Goal: Task Accomplishment & Management: Use online tool/utility

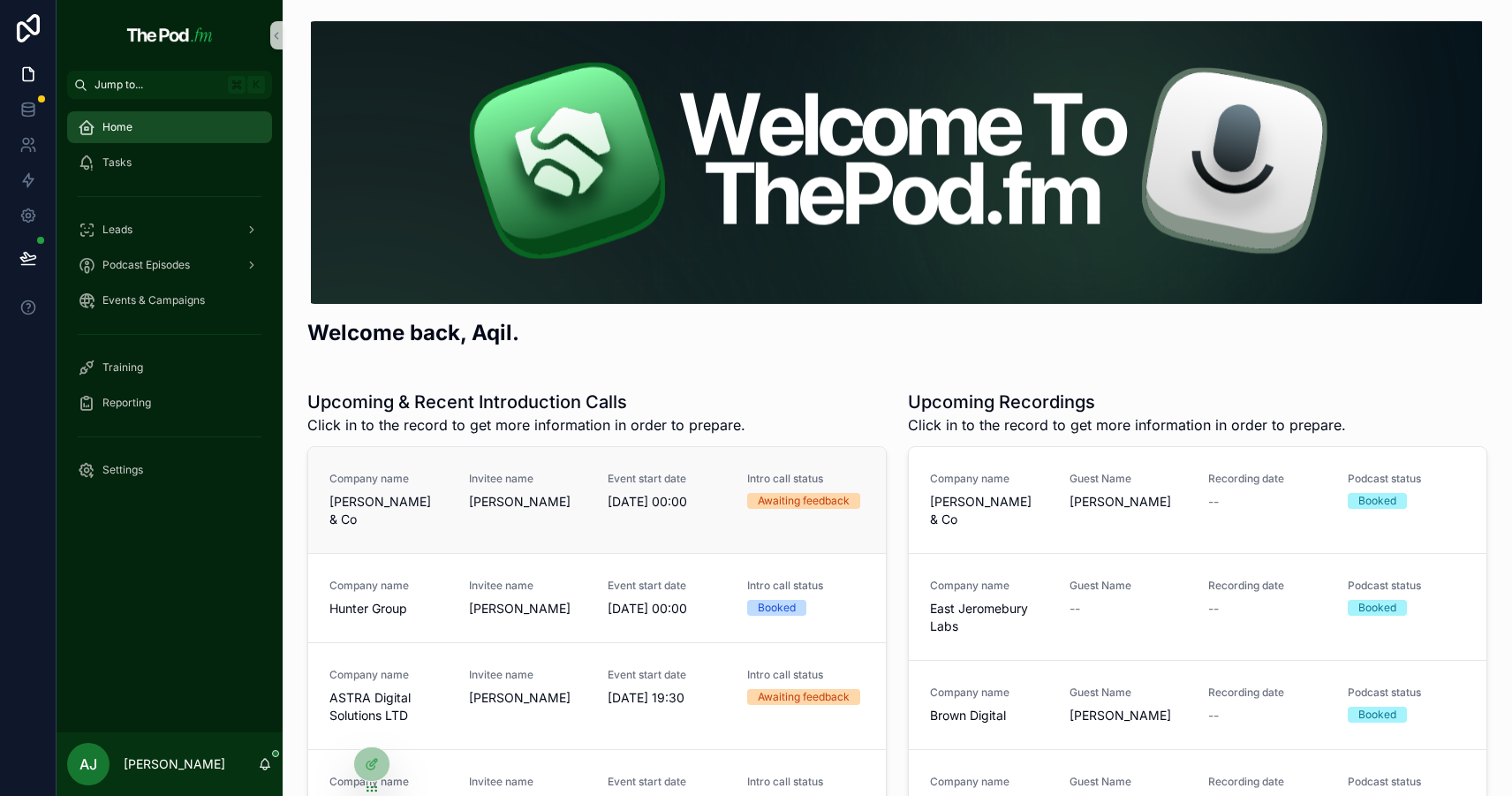
click at [456, 506] on div "Company name [PERSON_NAME] & Co Invitee name [PERSON_NAME] Event start date [DA…" at bounding box center [597, 500] width 535 height 57
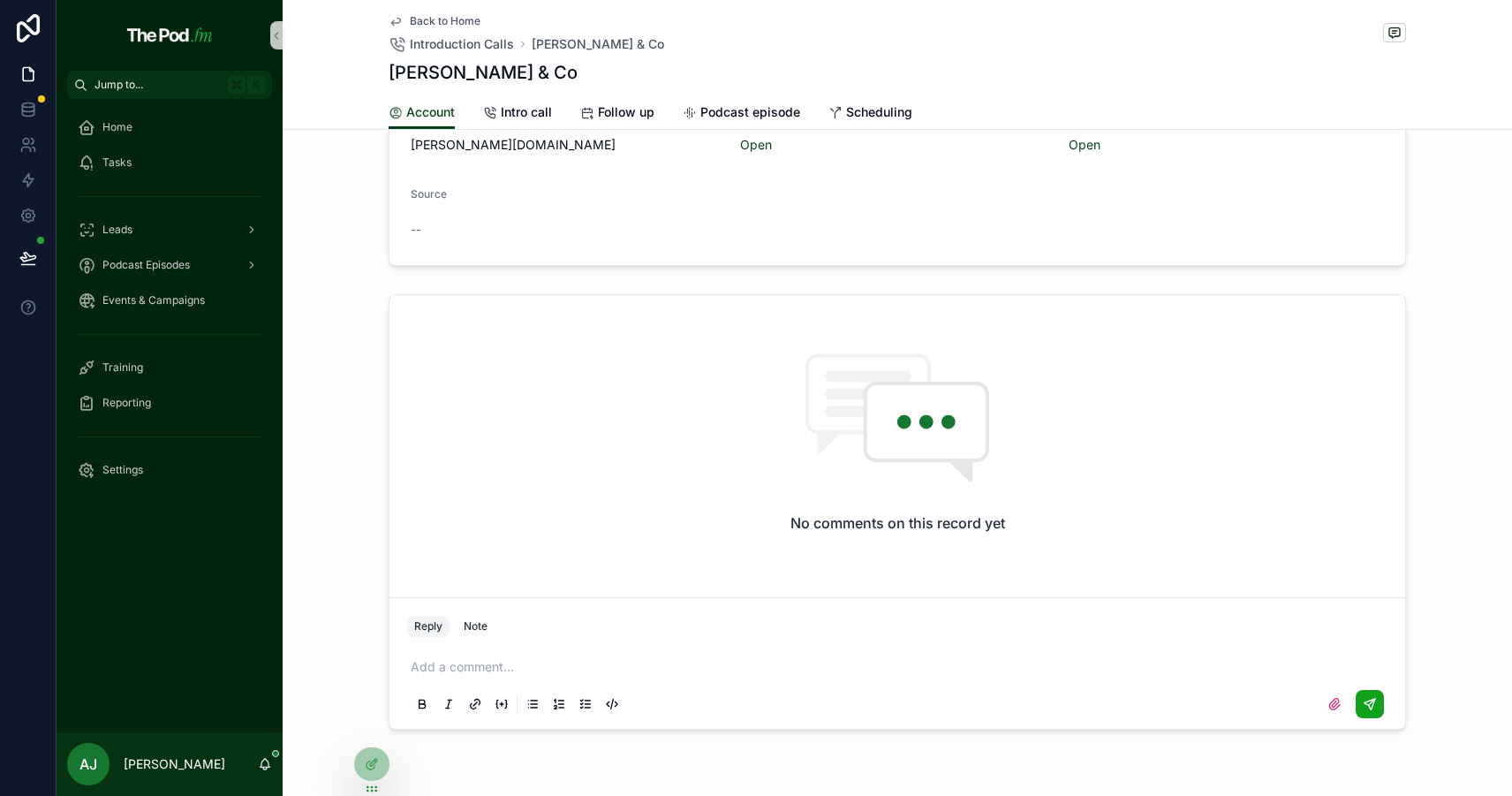
scroll to position [528, 0]
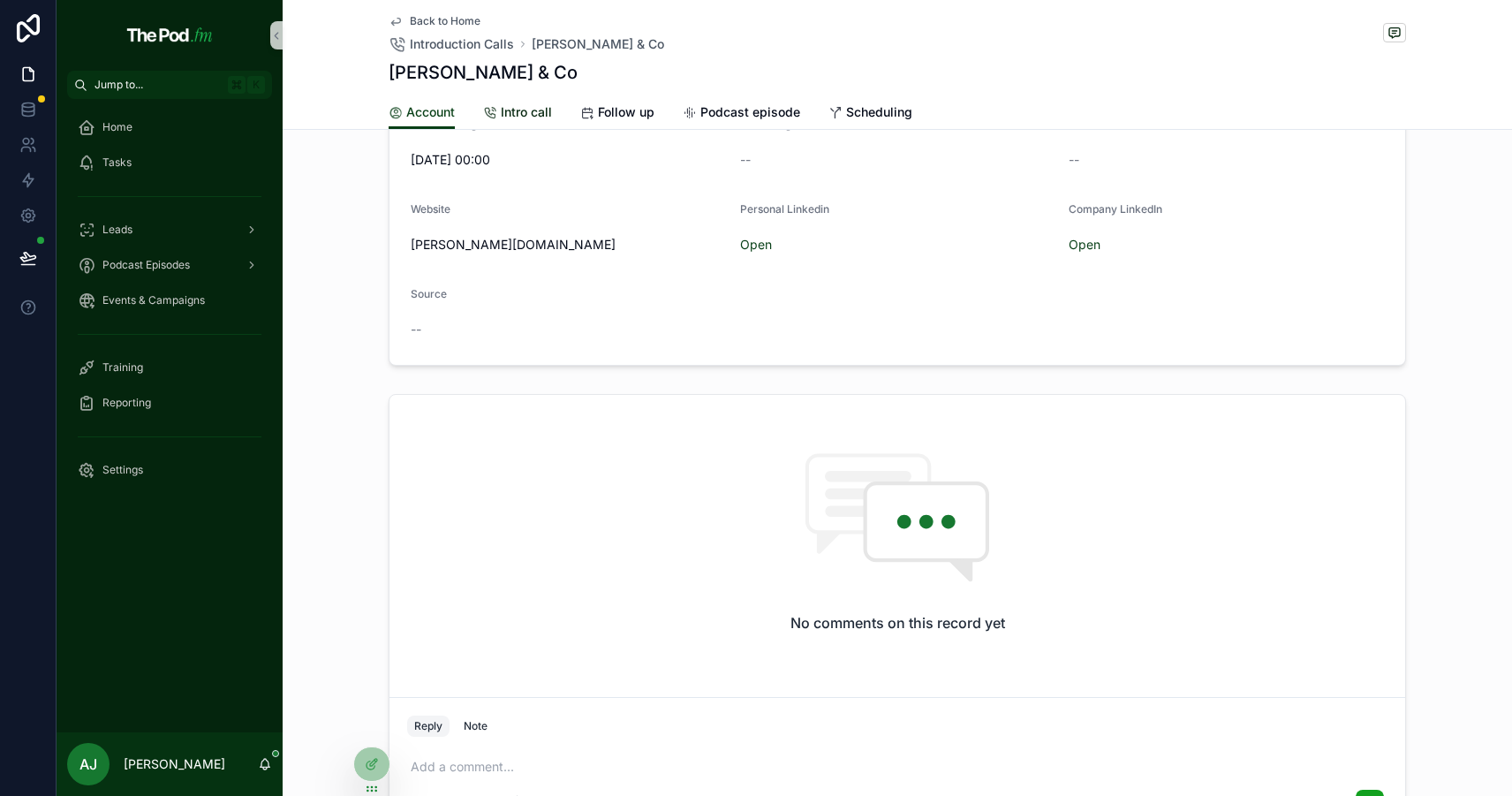
click at [519, 115] on span "Intro call" at bounding box center [527, 112] width 52 height 18
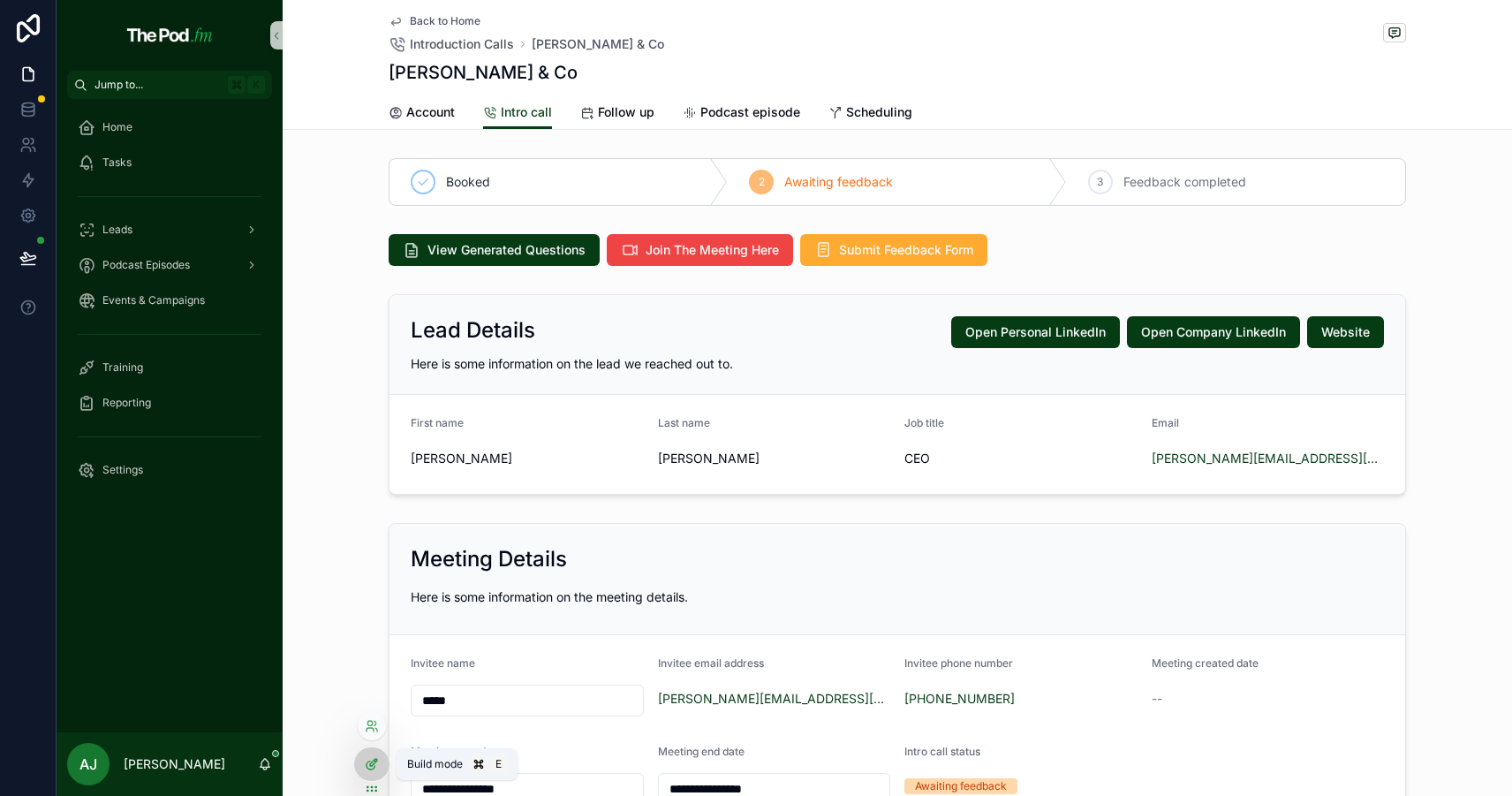
click at [372, 759] on icon at bounding box center [372, 764] width 14 height 14
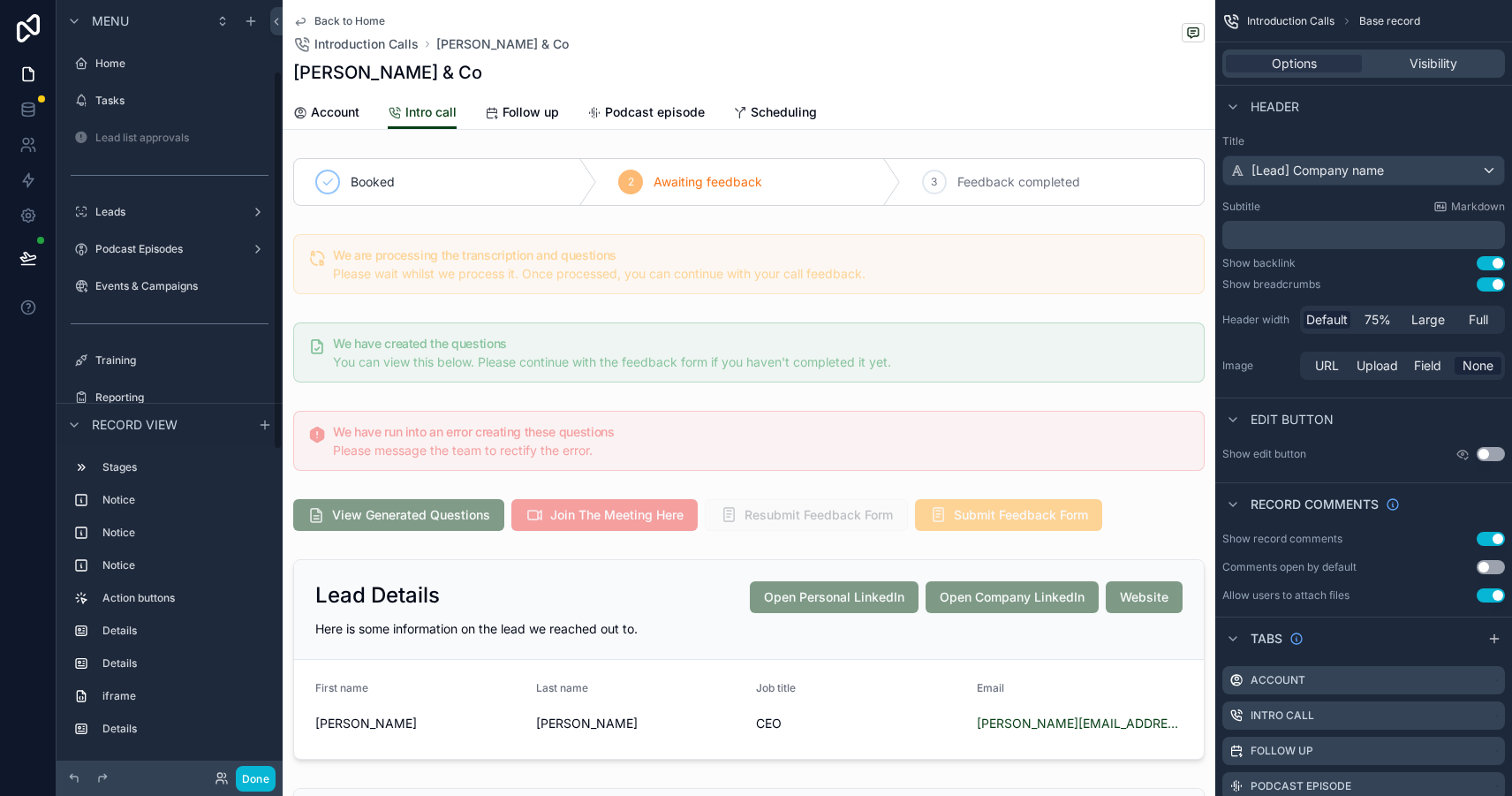
scroll to position [144, 0]
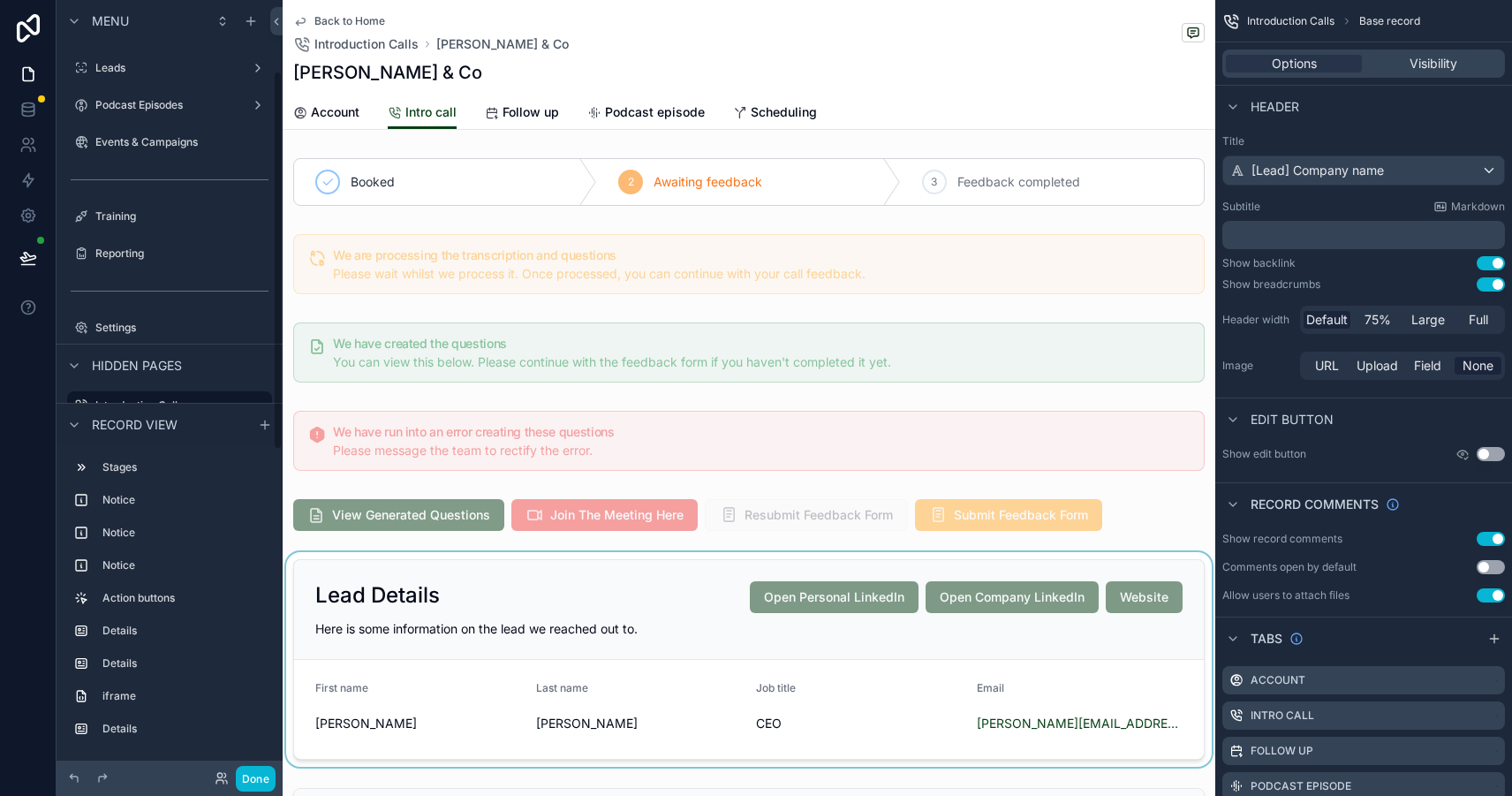
click at [490, 624] on div "scrollable content" at bounding box center [748, 660] width 933 height 215
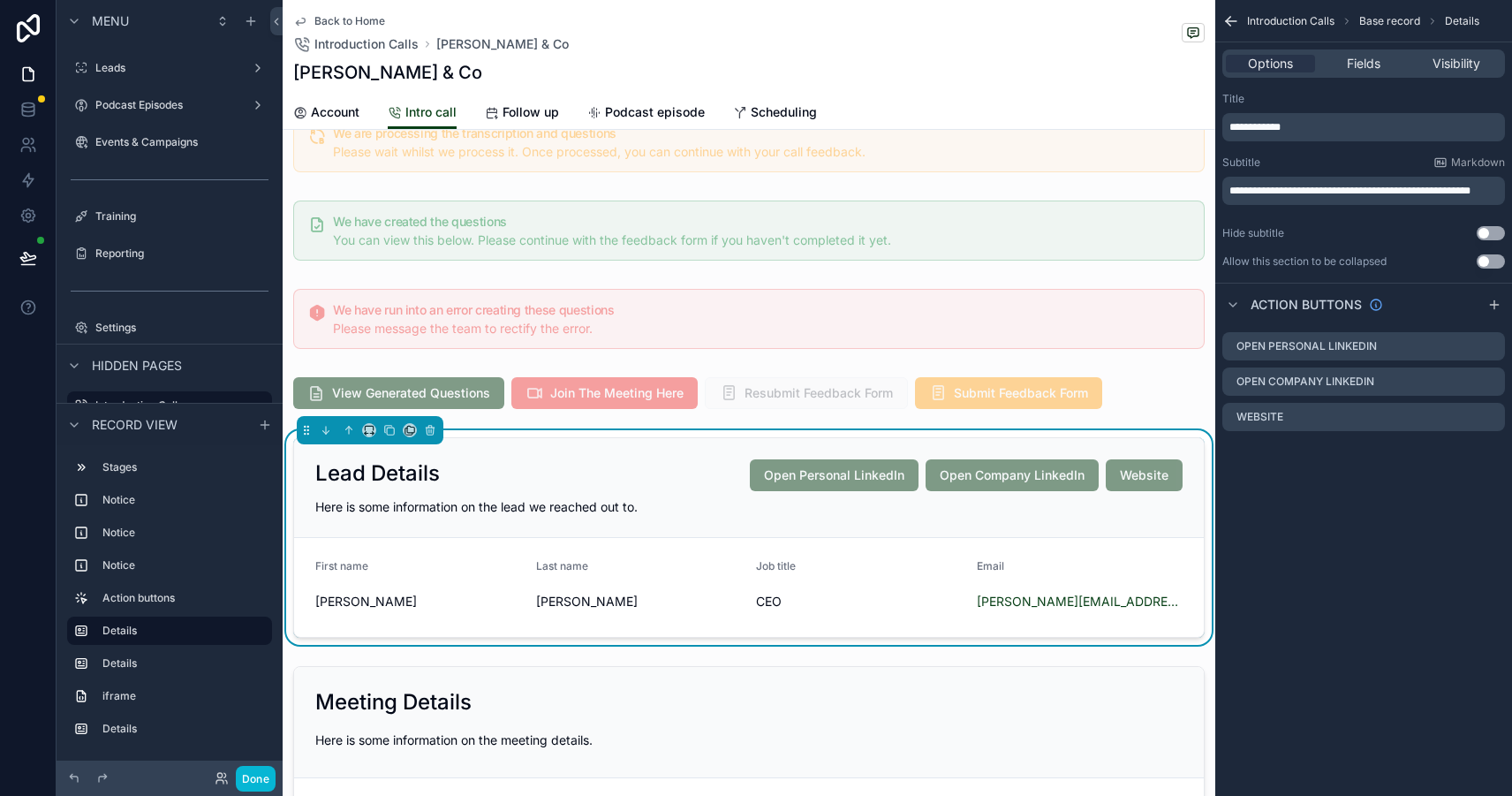
scroll to position [201, 0]
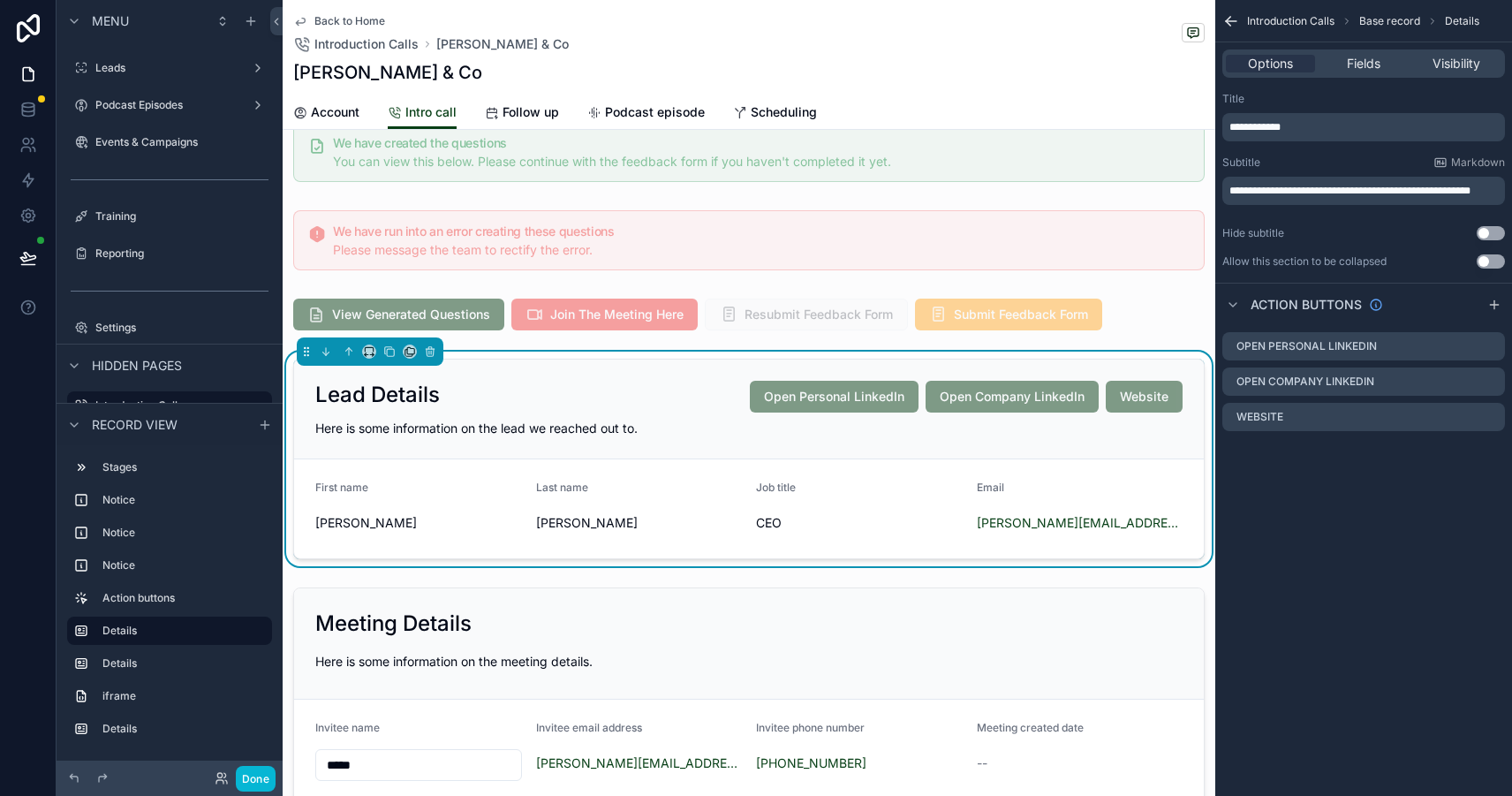
click at [569, 457] on div "Lead Details Open Personal LinkedIn Open Company LinkedIn Website Here is some …" at bounding box center [749, 409] width 910 height 99
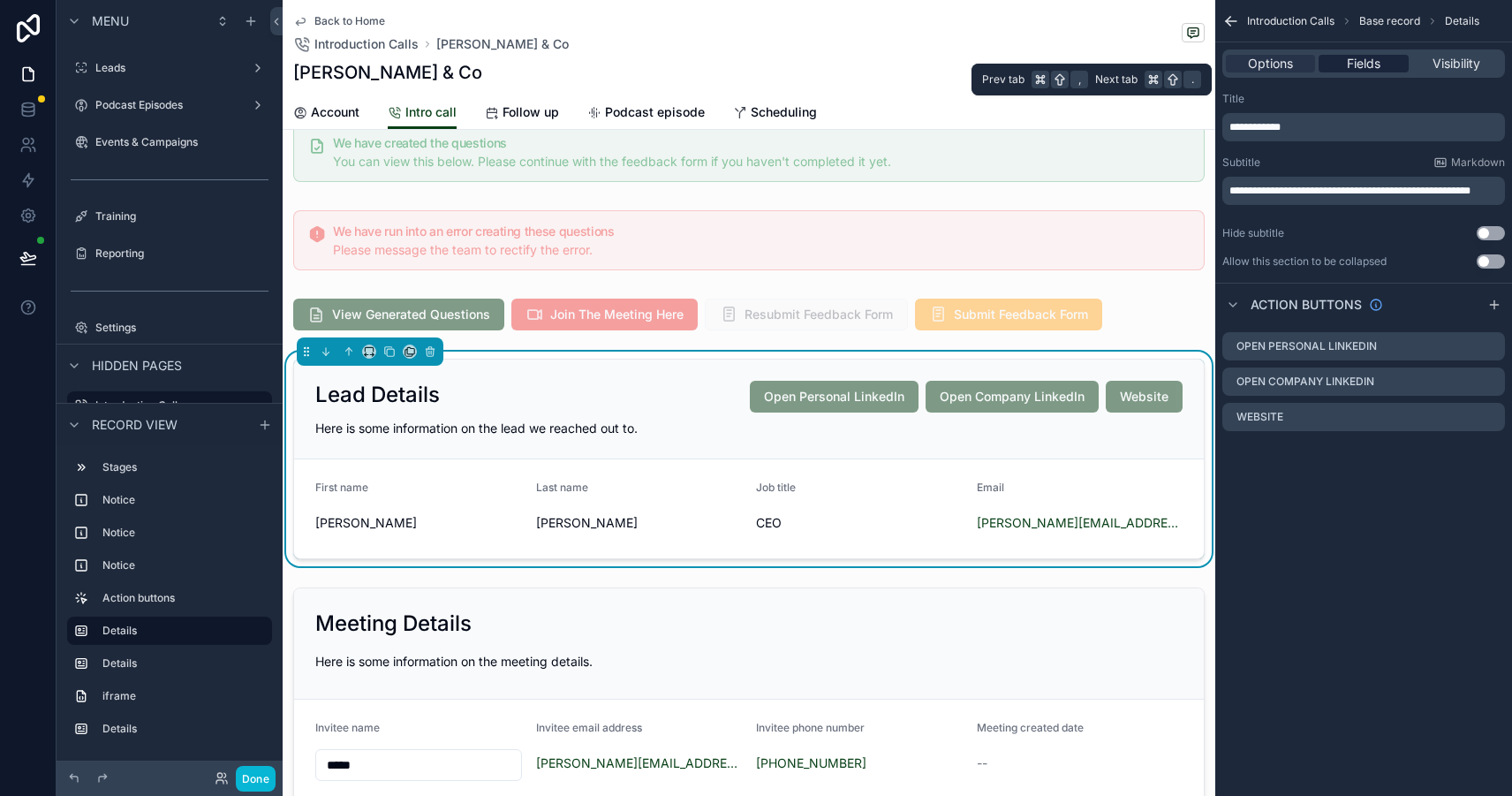
click at [1365, 62] on span "Fields" at bounding box center [1364, 64] width 34 height 18
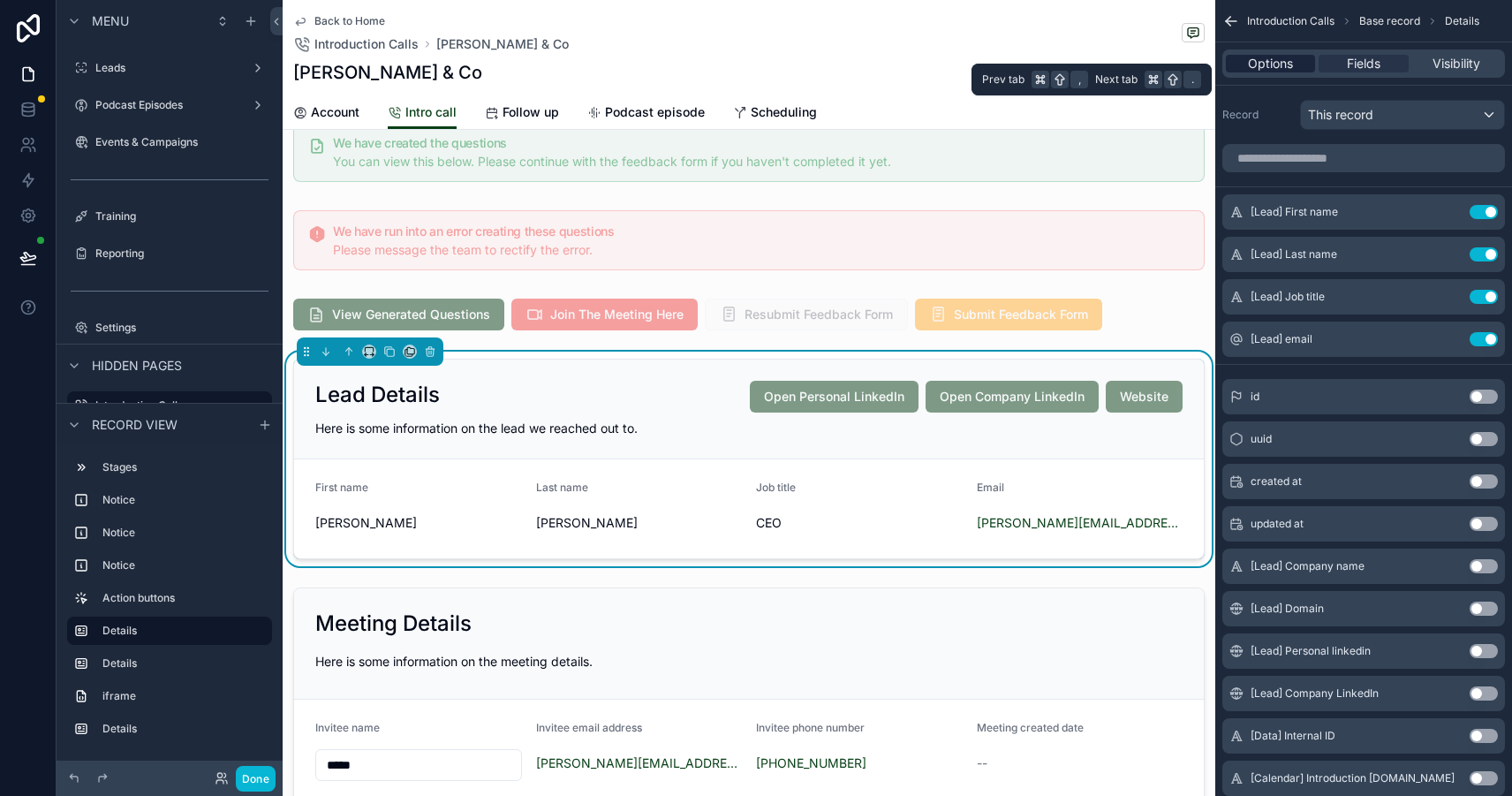
click at [1282, 69] on span "Options" at bounding box center [1270, 64] width 45 height 18
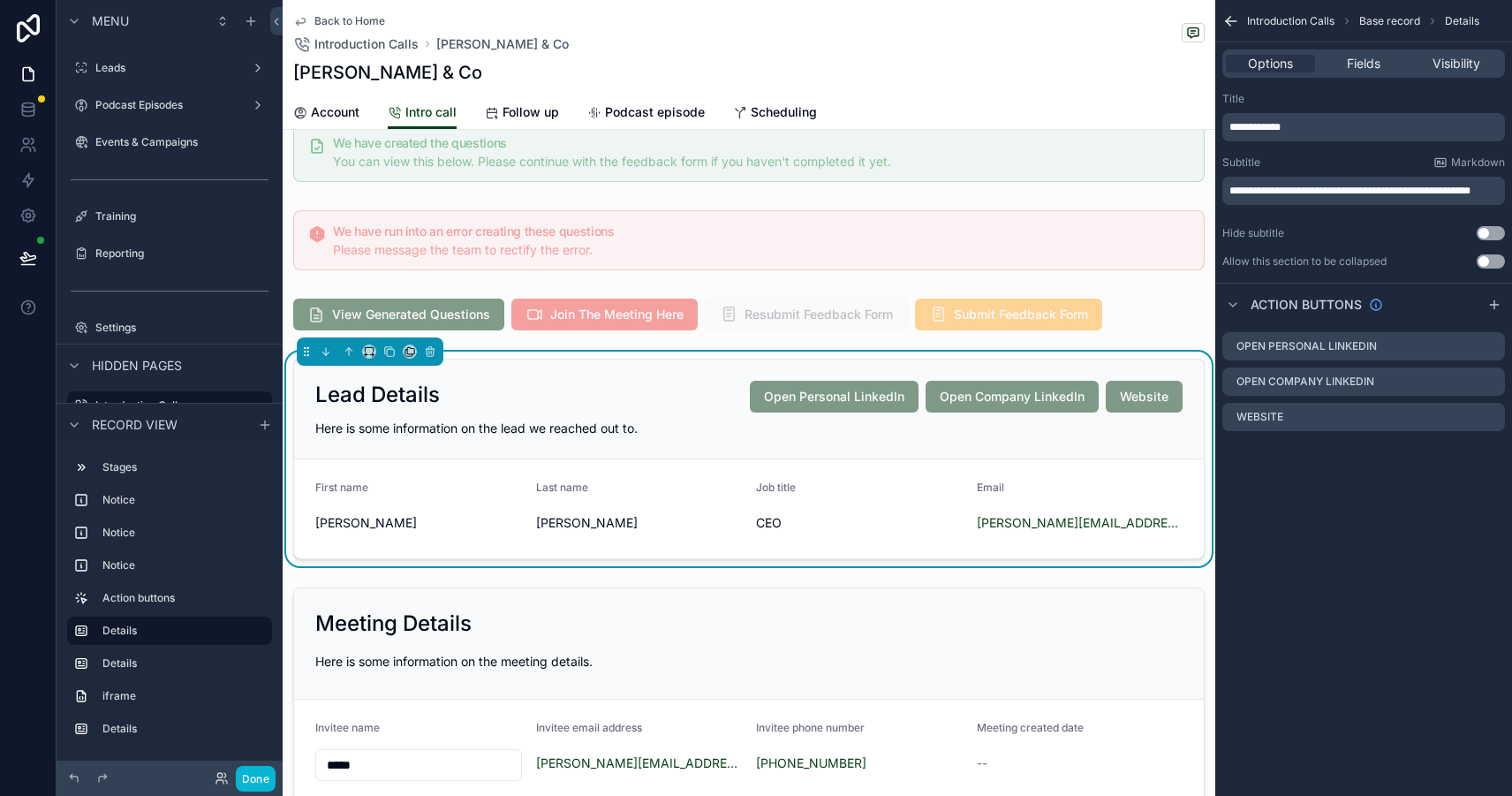
click at [1232, 22] on icon "scrollable content" at bounding box center [1231, 21] width 18 height 18
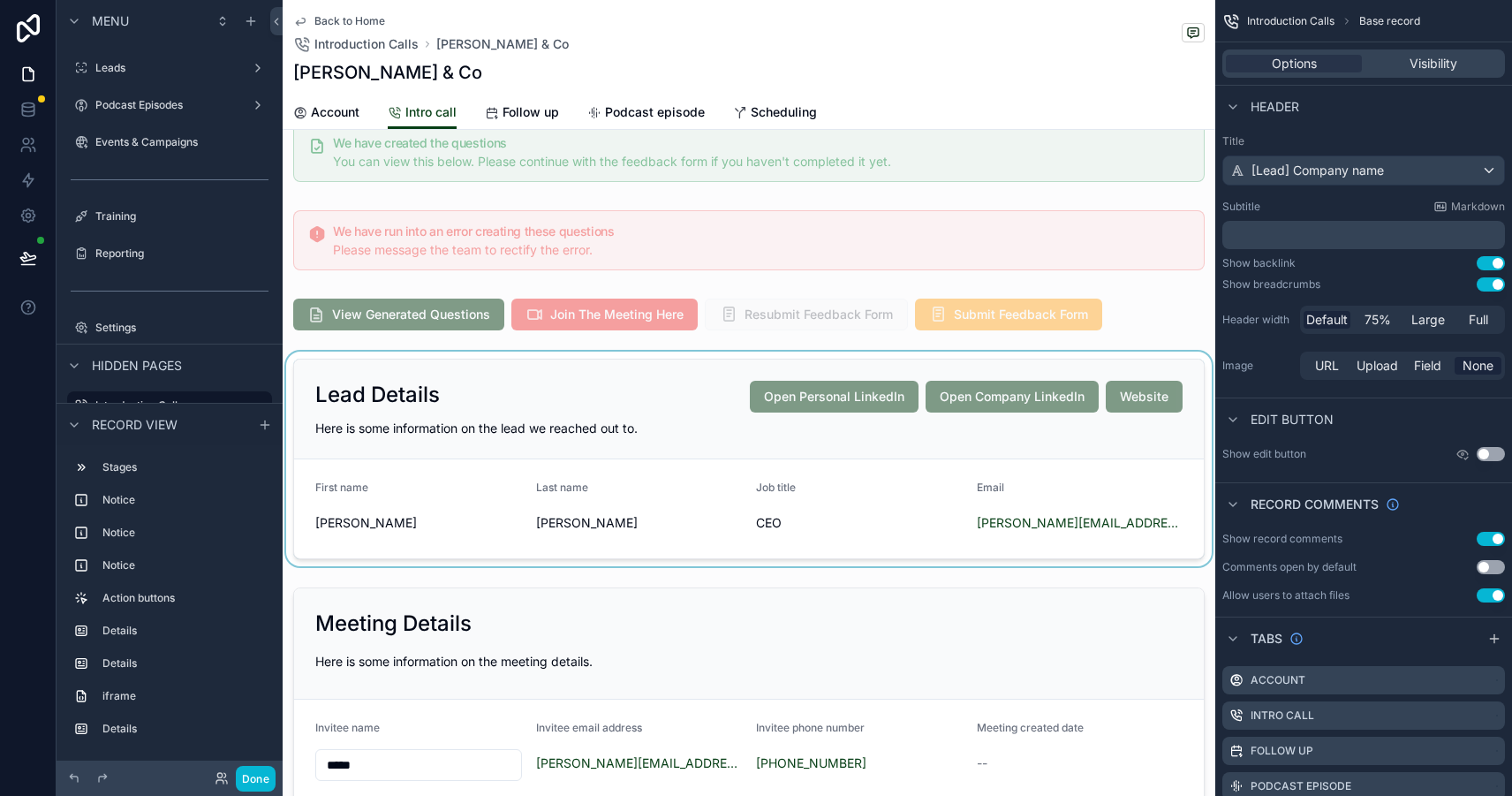
click at [1134, 498] on div "scrollable content" at bounding box center [748, 459] width 933 height 215
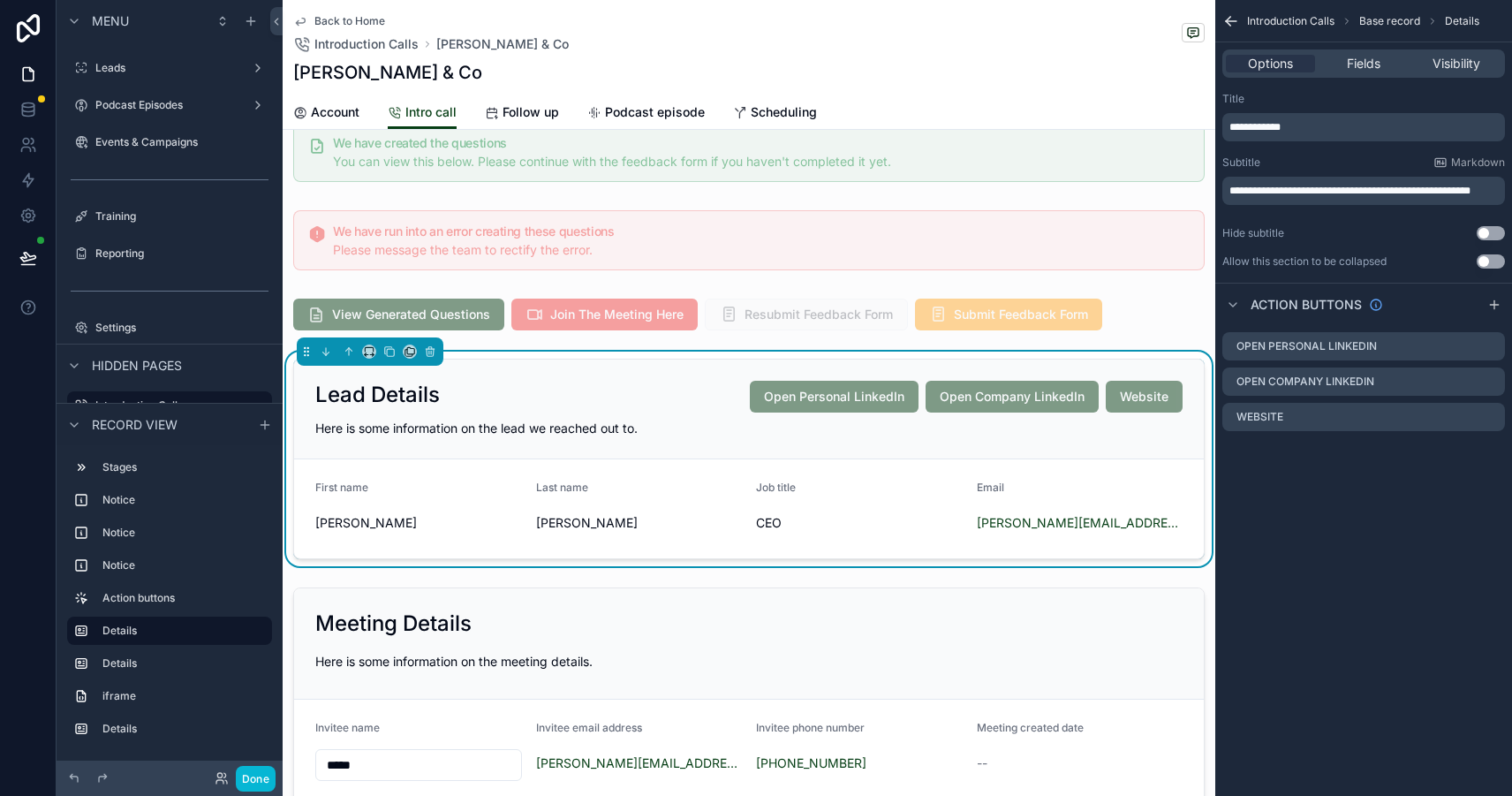
click at [1216, 514] on div "**********" at bounding box center [1363, 398] width 297 height 796
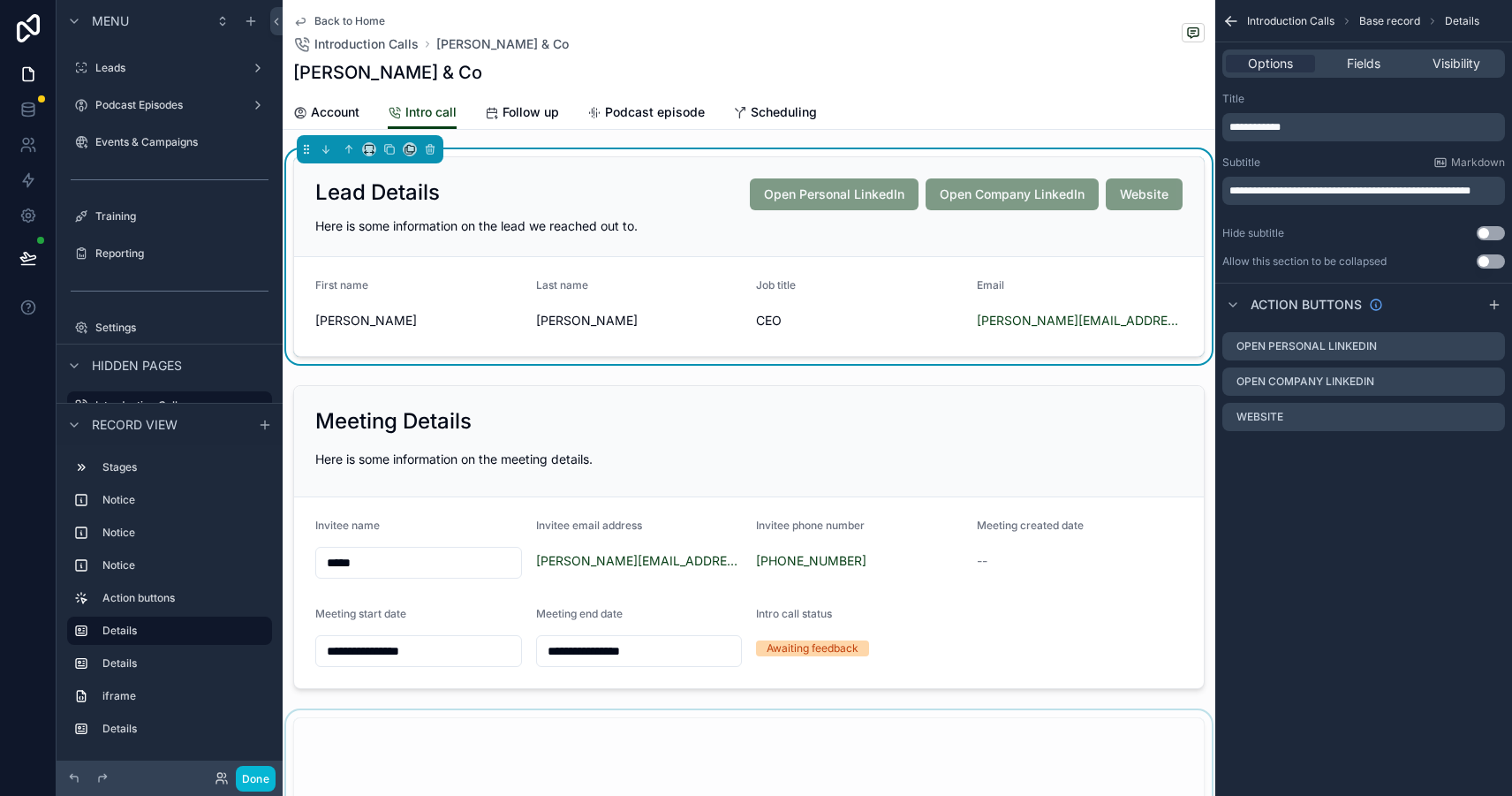
scroll to position [235, 0]
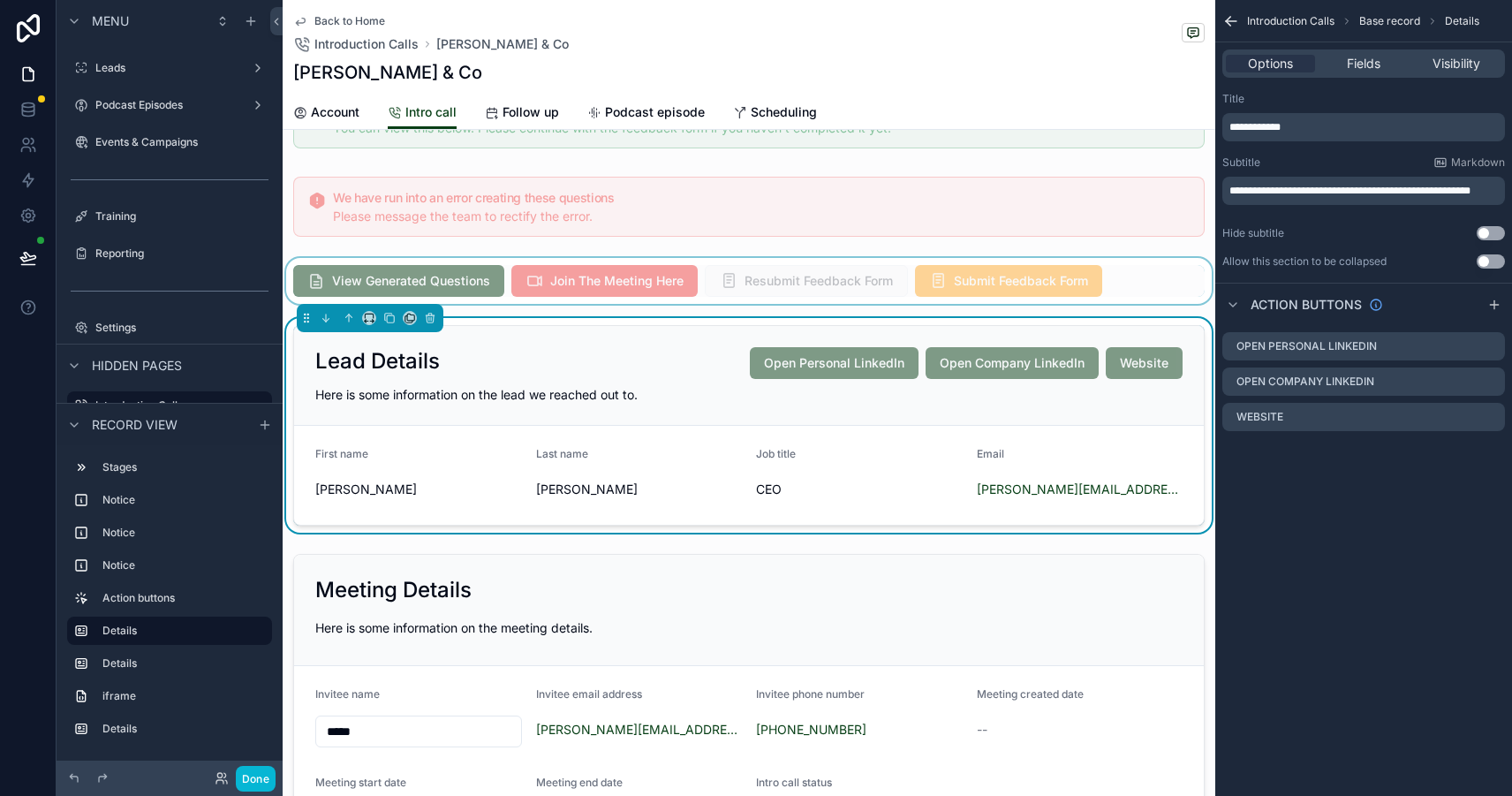
click at [1177, 291] on div "scrollable content" at bounding box center [748, 281] width 933 height 46
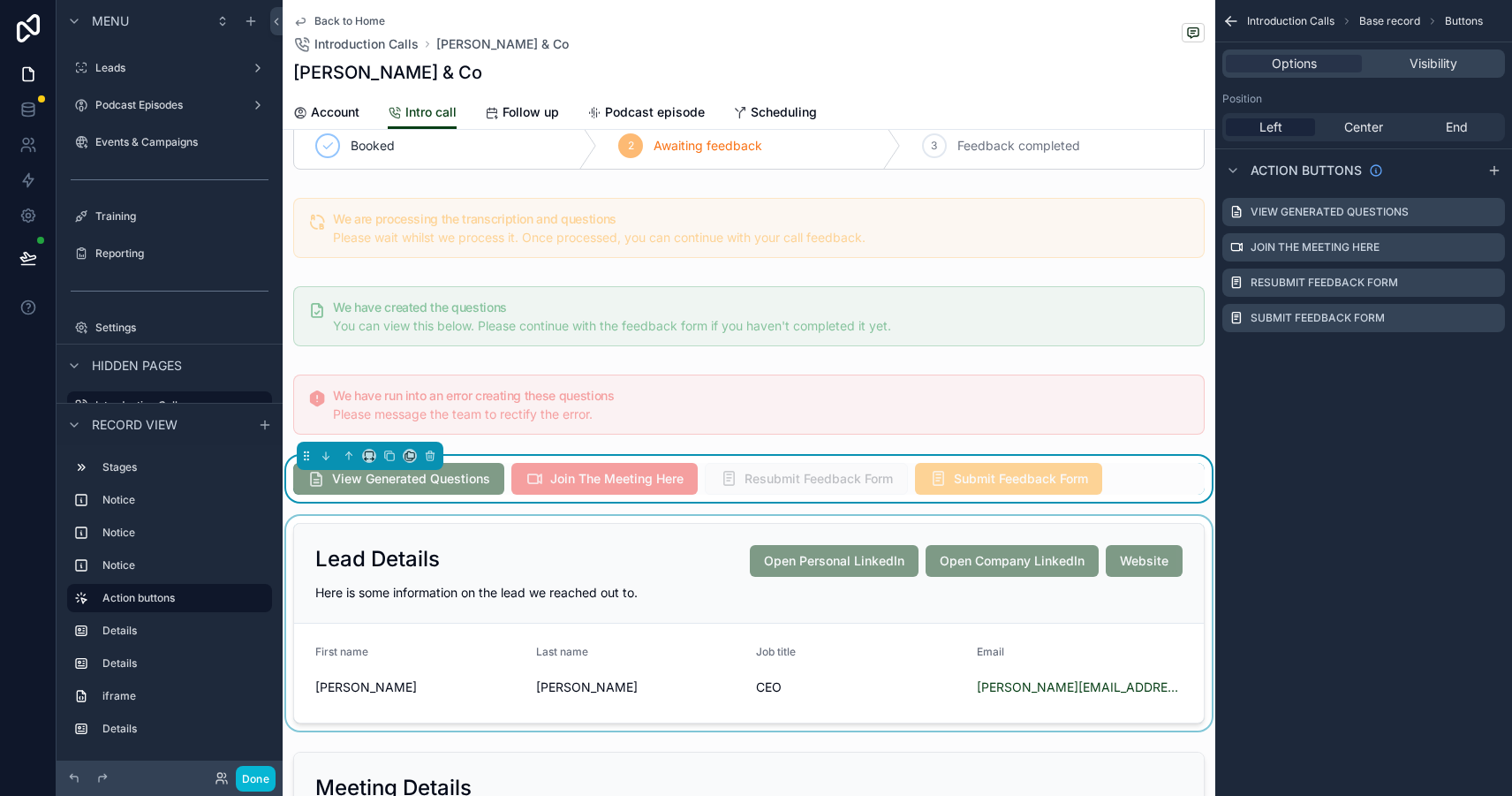
scroll to position [5, 0]
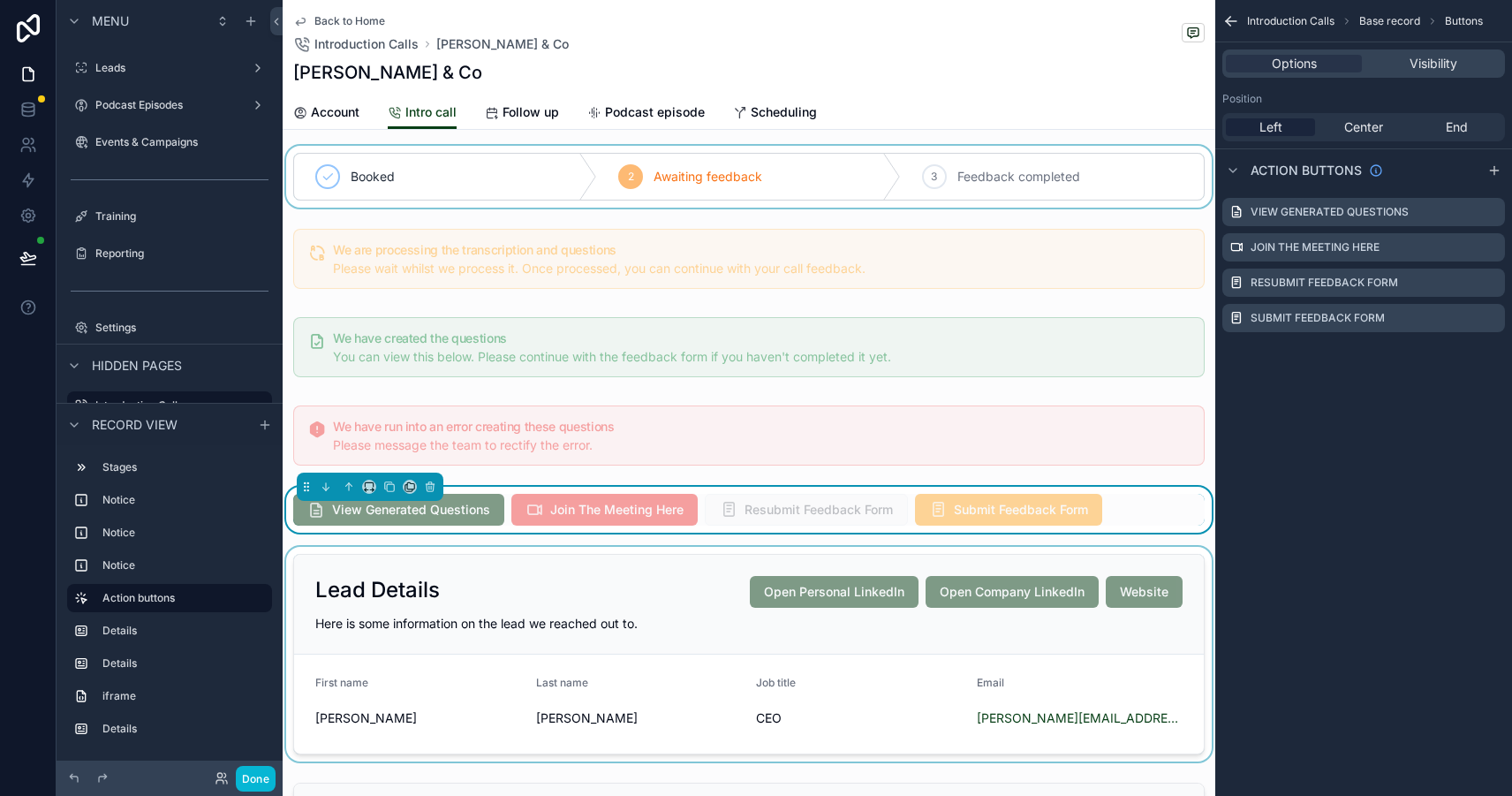
click at [949, 206] on div "scrollable content" at bounding box center [748, 177] width 933 height 62
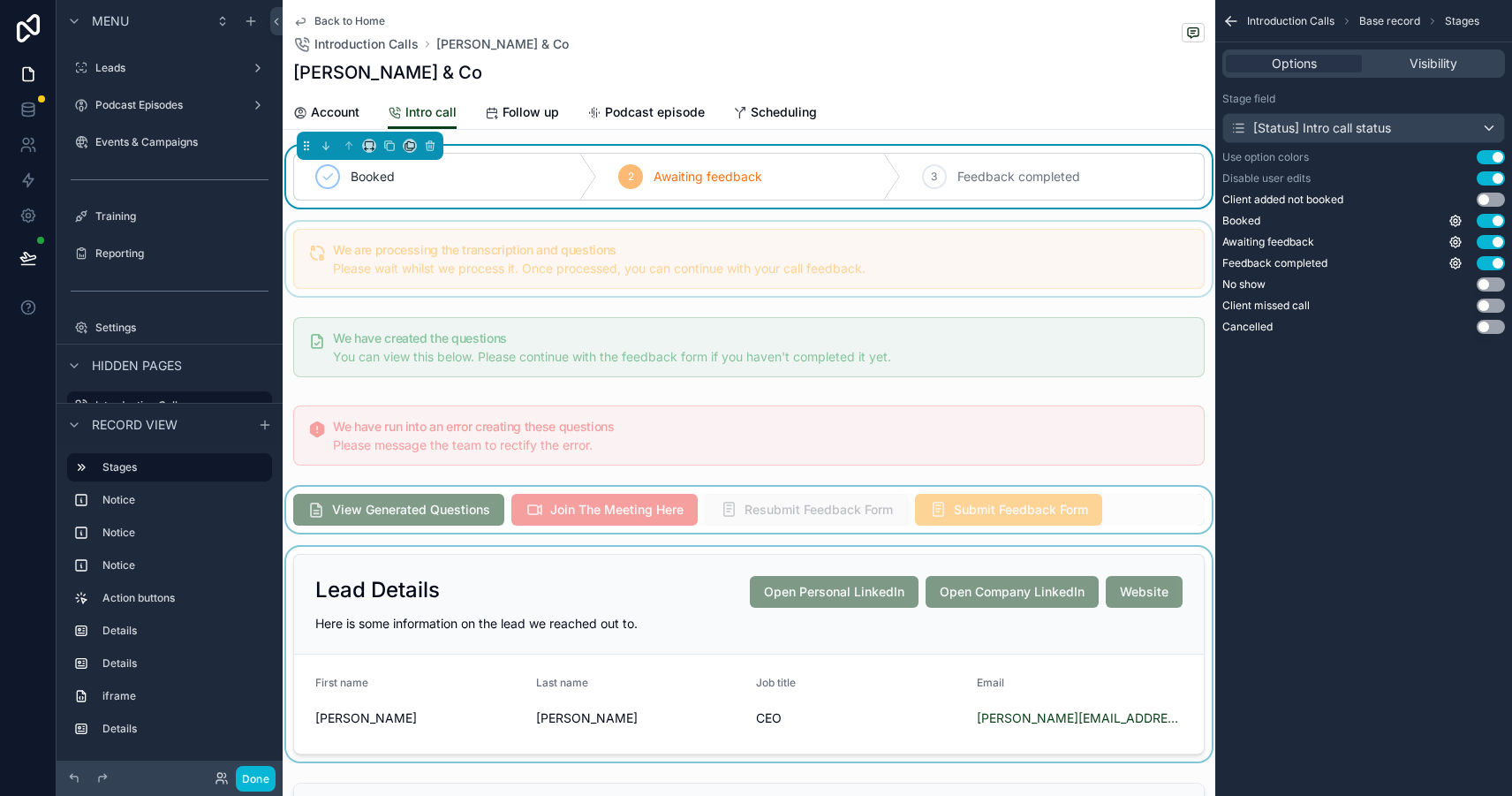
click at [949, 222] on div "scrollable content" at bounding box center [748, 258] width 933 height 75
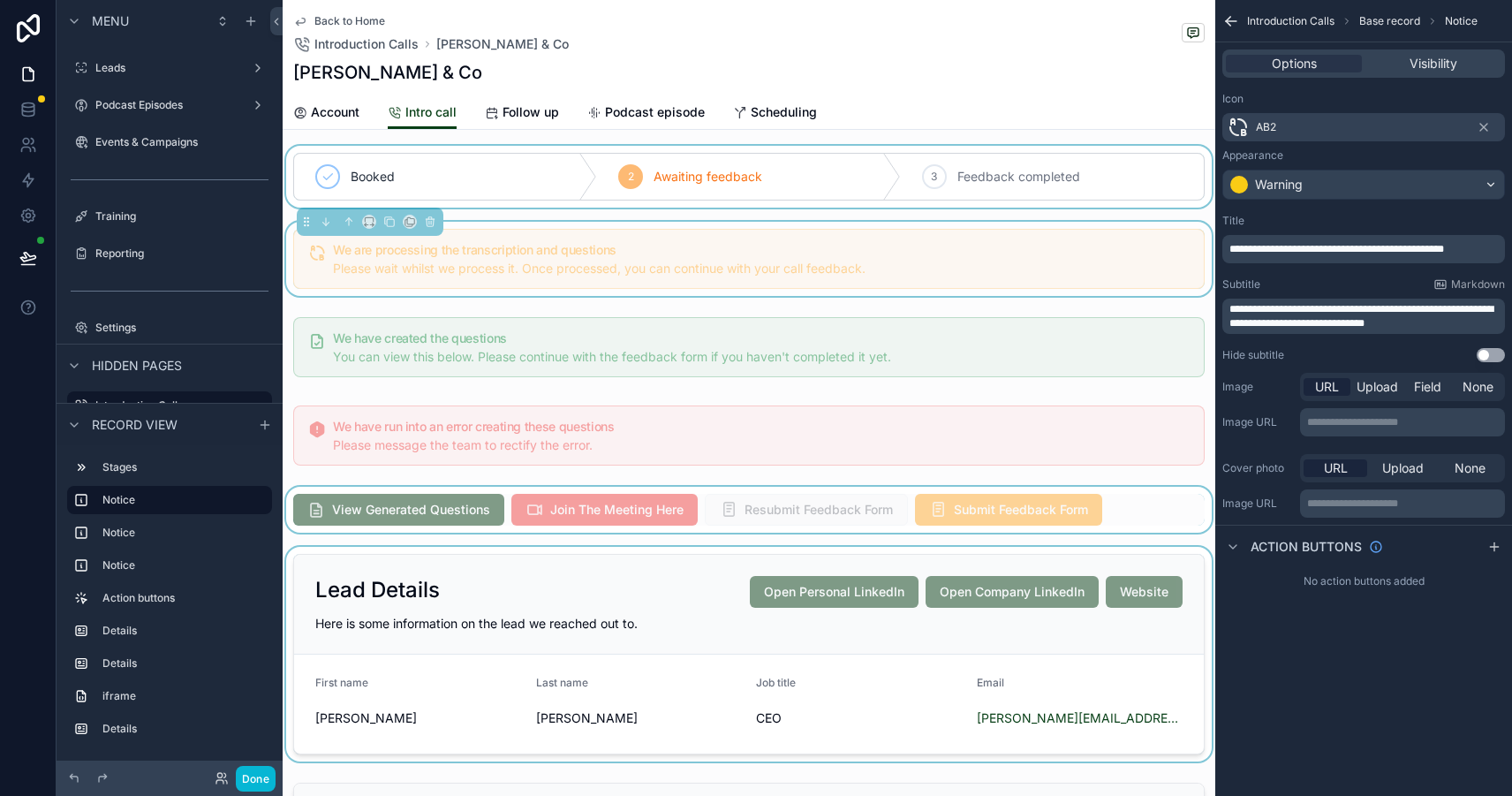
click at [762, 92] on div "Back to Home Introduction Calls [PERSON_NAME] & Co [PERSON_NAME] & Co" at bounding box center [748, 48] width 911 height 95
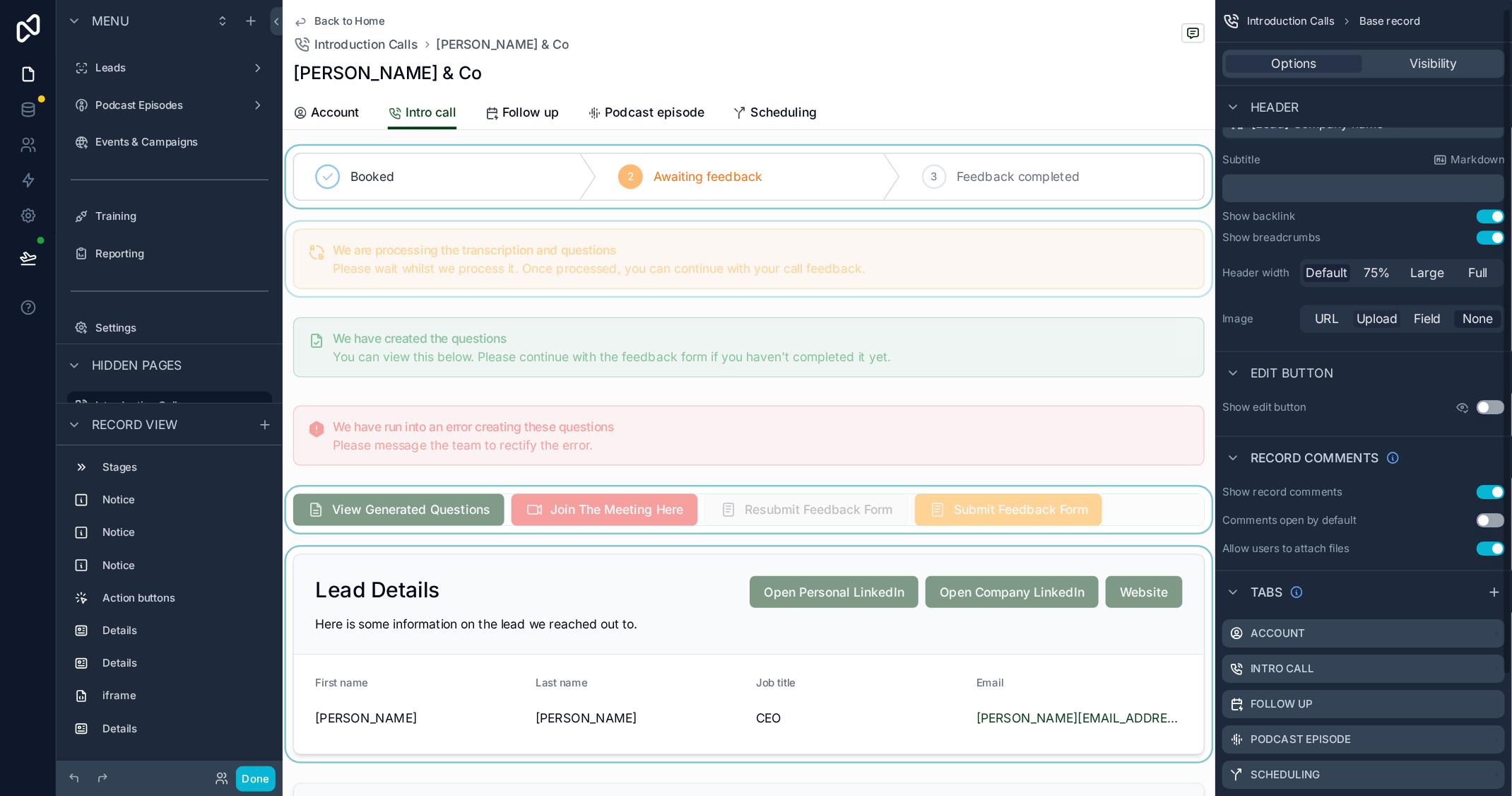
scroll to position [67, 0]
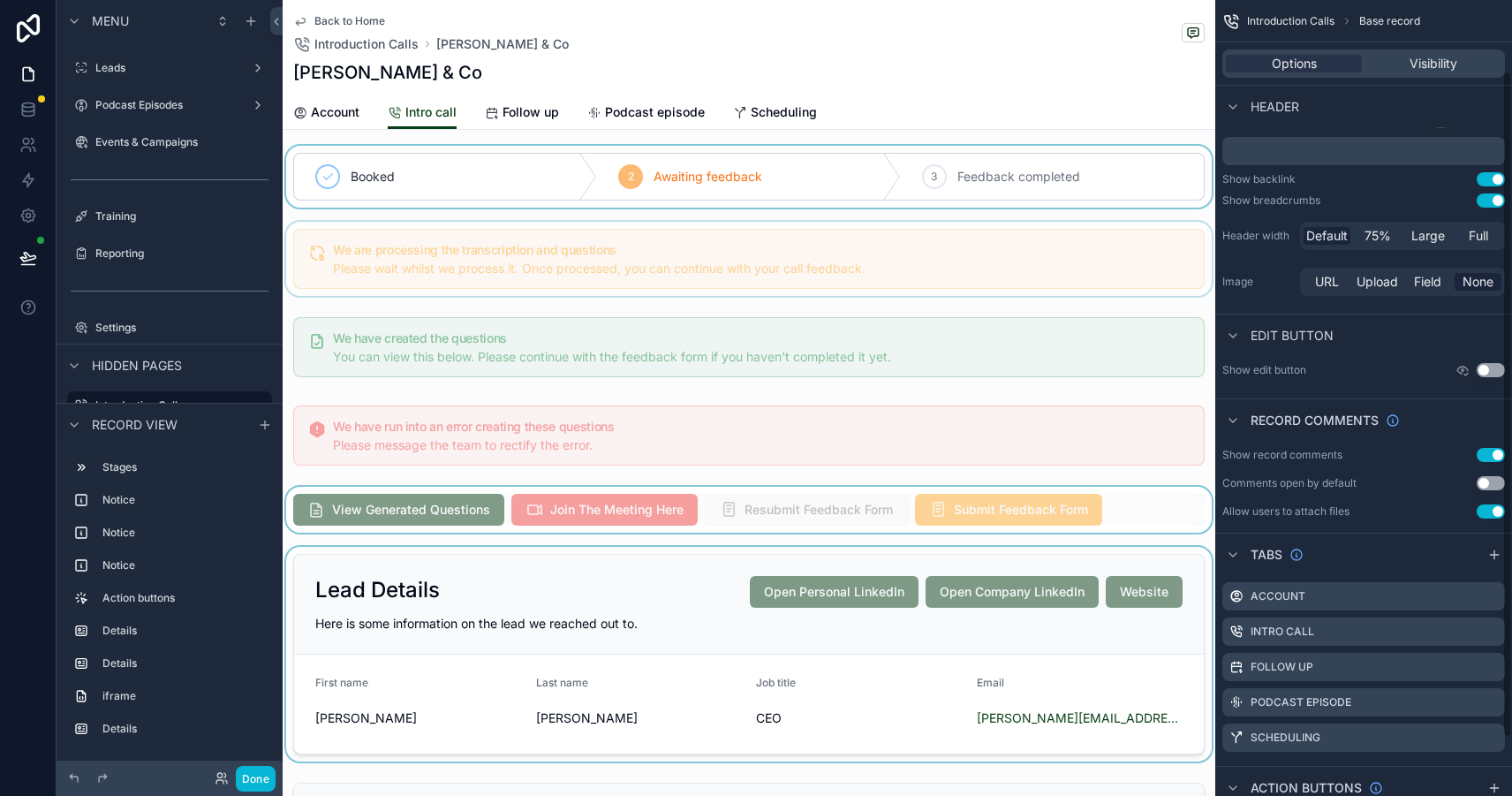
click at [1462, 371] on icon "scrollable content" at bounding box center [1462, 371] width 3 height 3
click at [1484, 370] on button "Use setting" at bounding box center [1490, 370] width 28 height 14
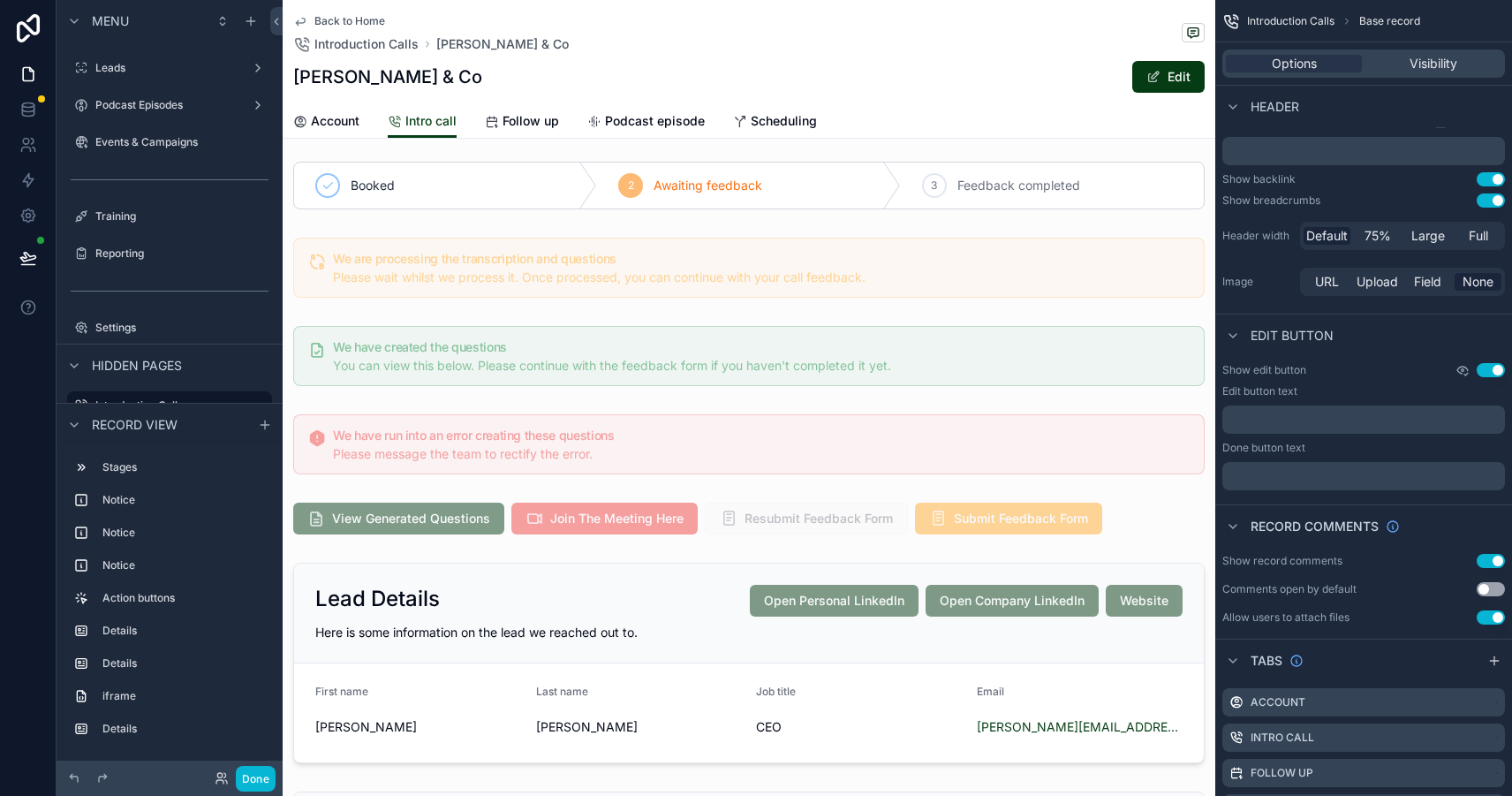
click at [1465, 371] on icon "scrollable content" at bounding box center [1462, 370] width 14 height 14
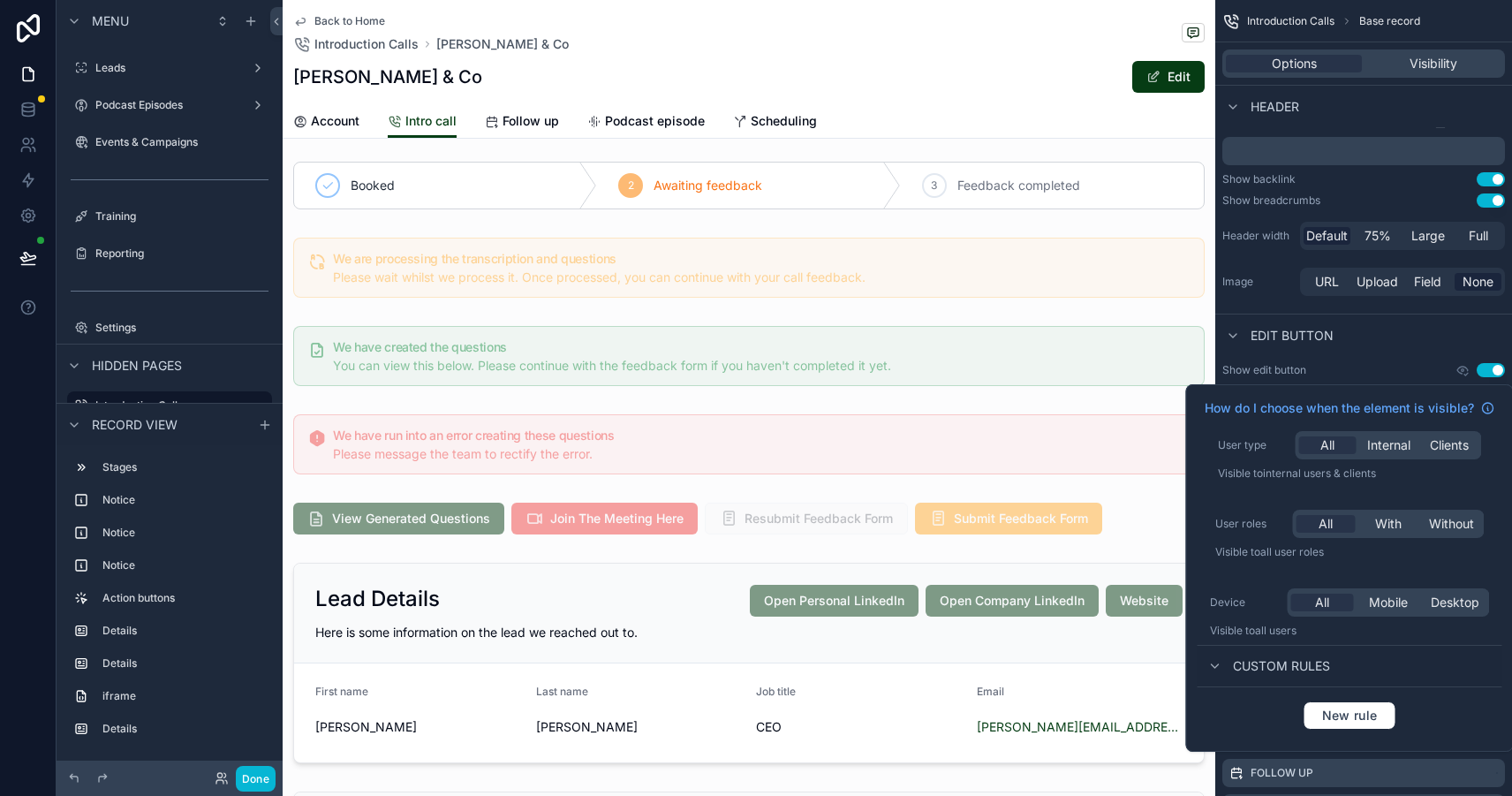
click at [1309, 664] on span "Custom rules" at bounding box center [1282, 666] width 97 height 18
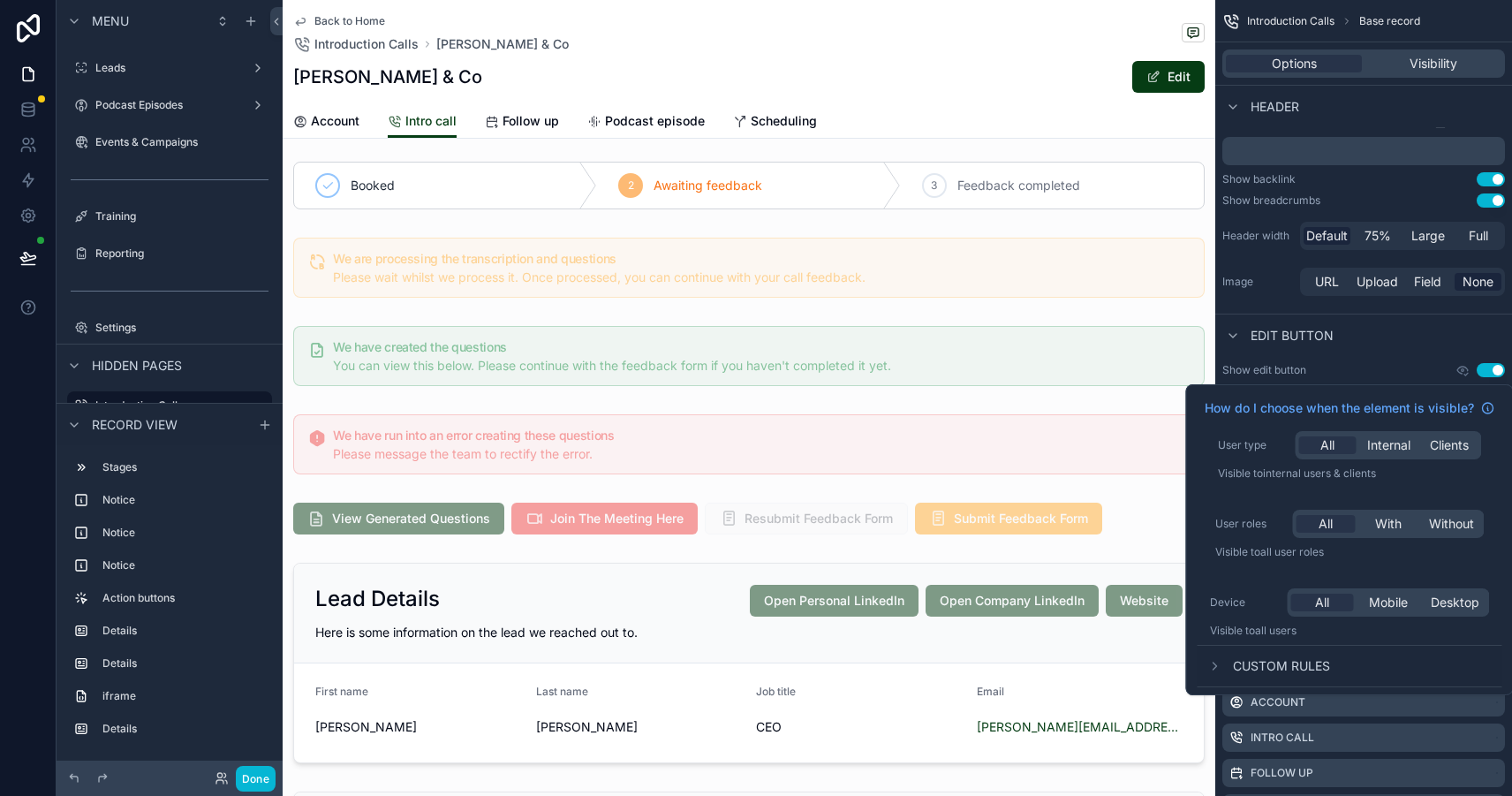
click at [1309, 664] on span "Custom rules" at bounding box center [1282, 666] width 97 height 18
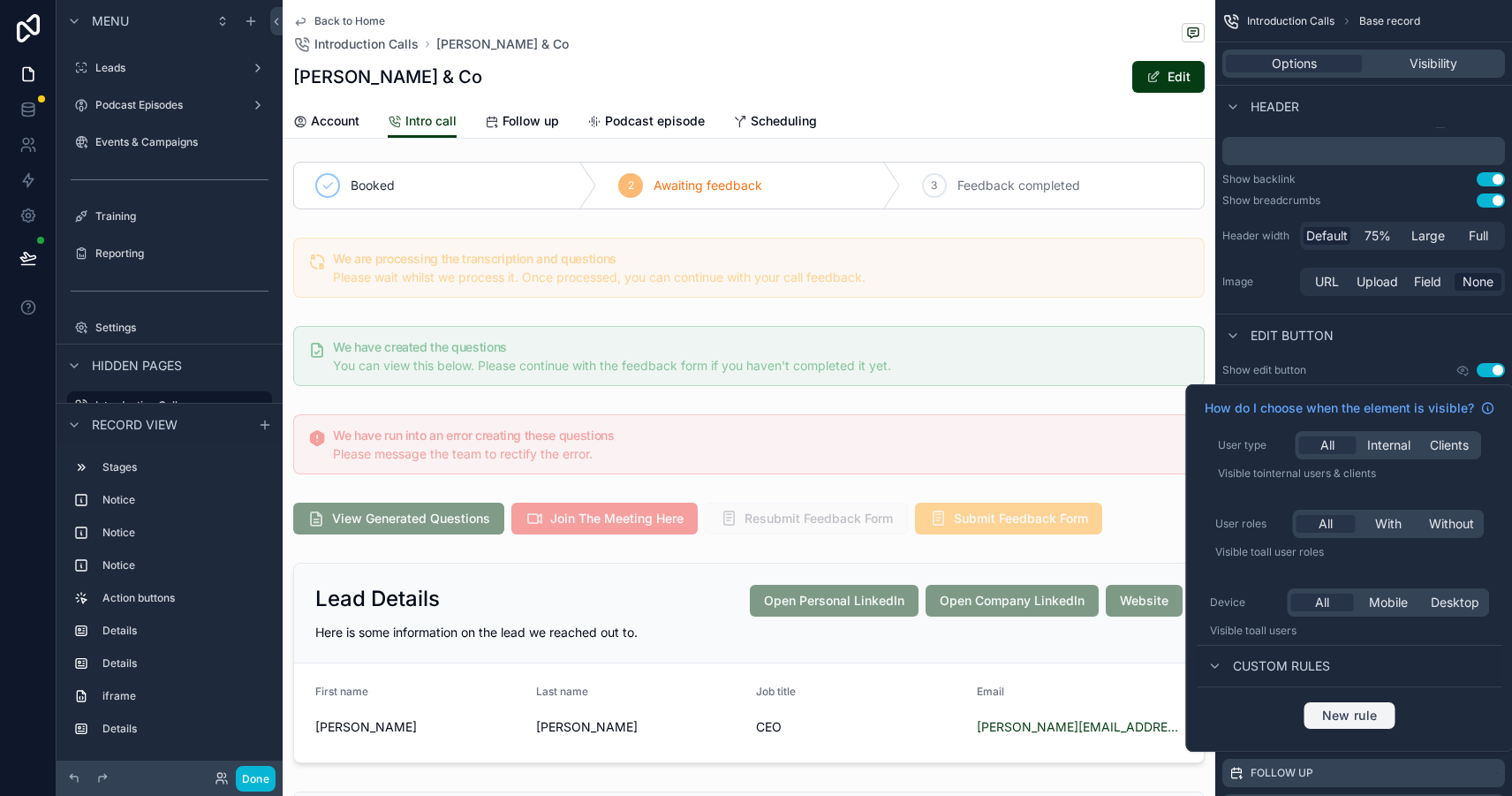
click at [1341, 715] on span "New rule" at bounding box center [1350, 716] width 70 height 16
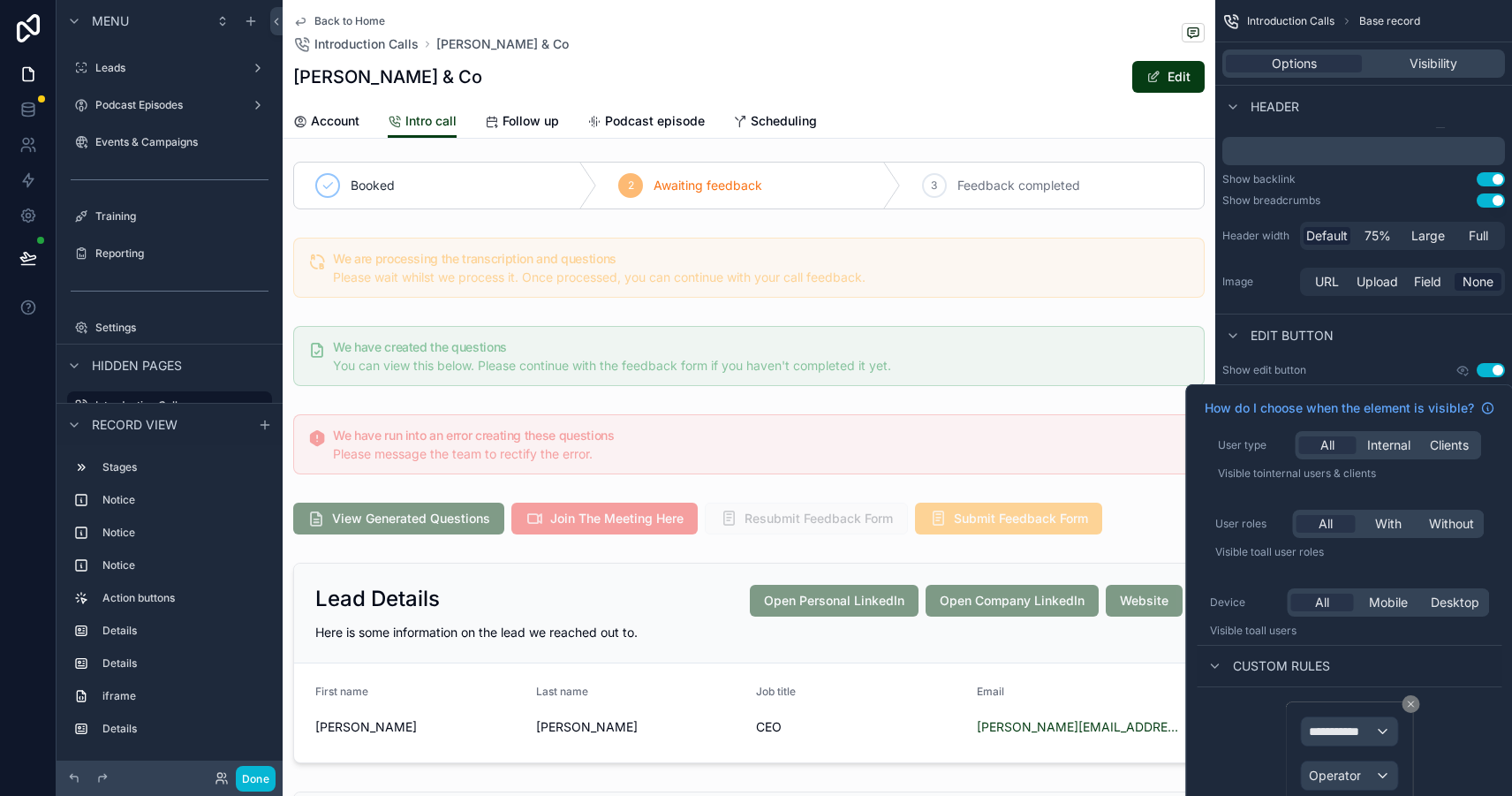
click at [1353, 751] on div "**********" at bounding box center [1350, 774] width 97 height 116
click at [1353, 740] on div "**********" at bounding box center [1349, 731] width 95 height 28
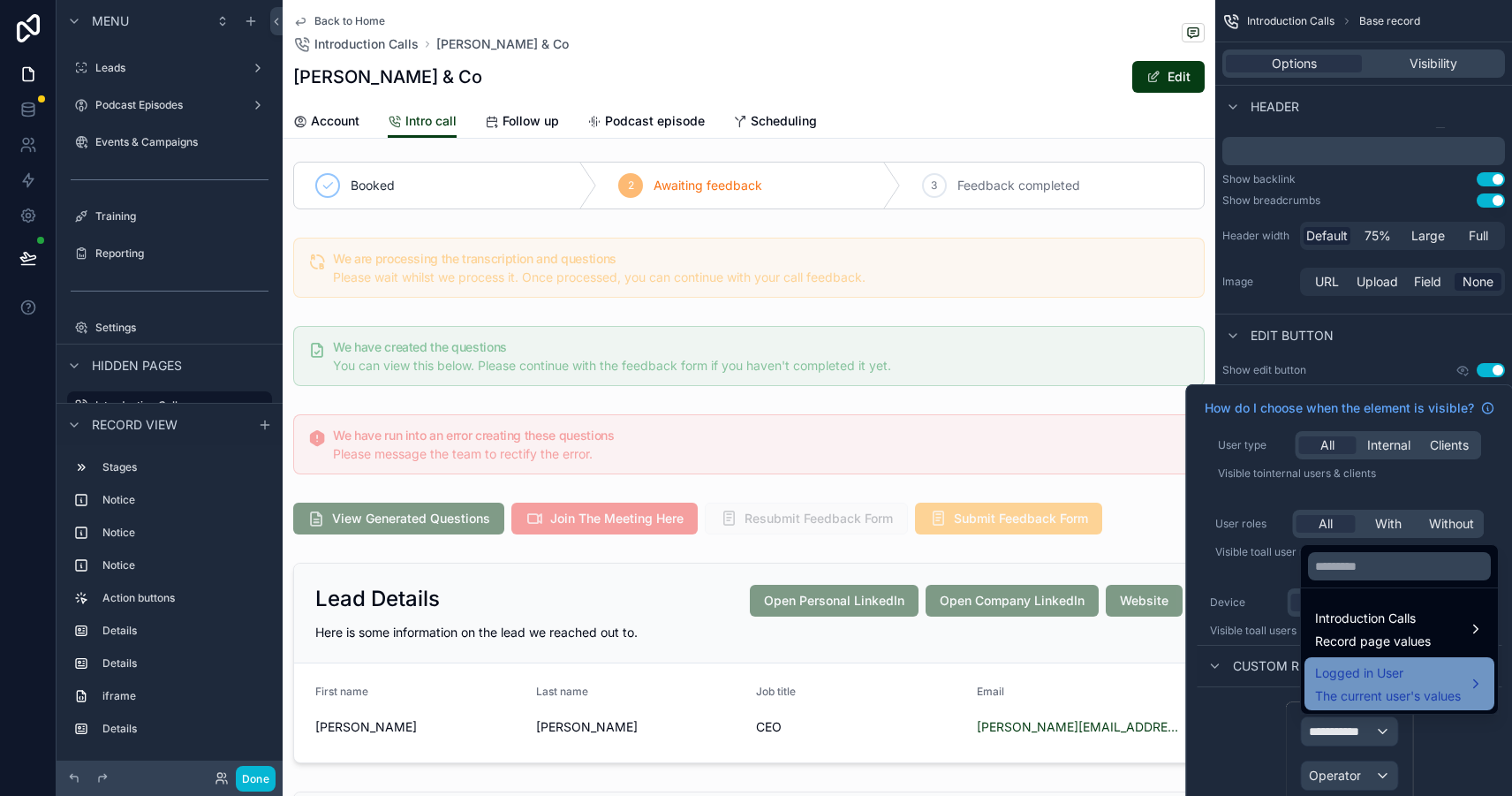
click at [1411, 689] on span "The current user's values" at bounding box center [1388, 697] width 146 height 18
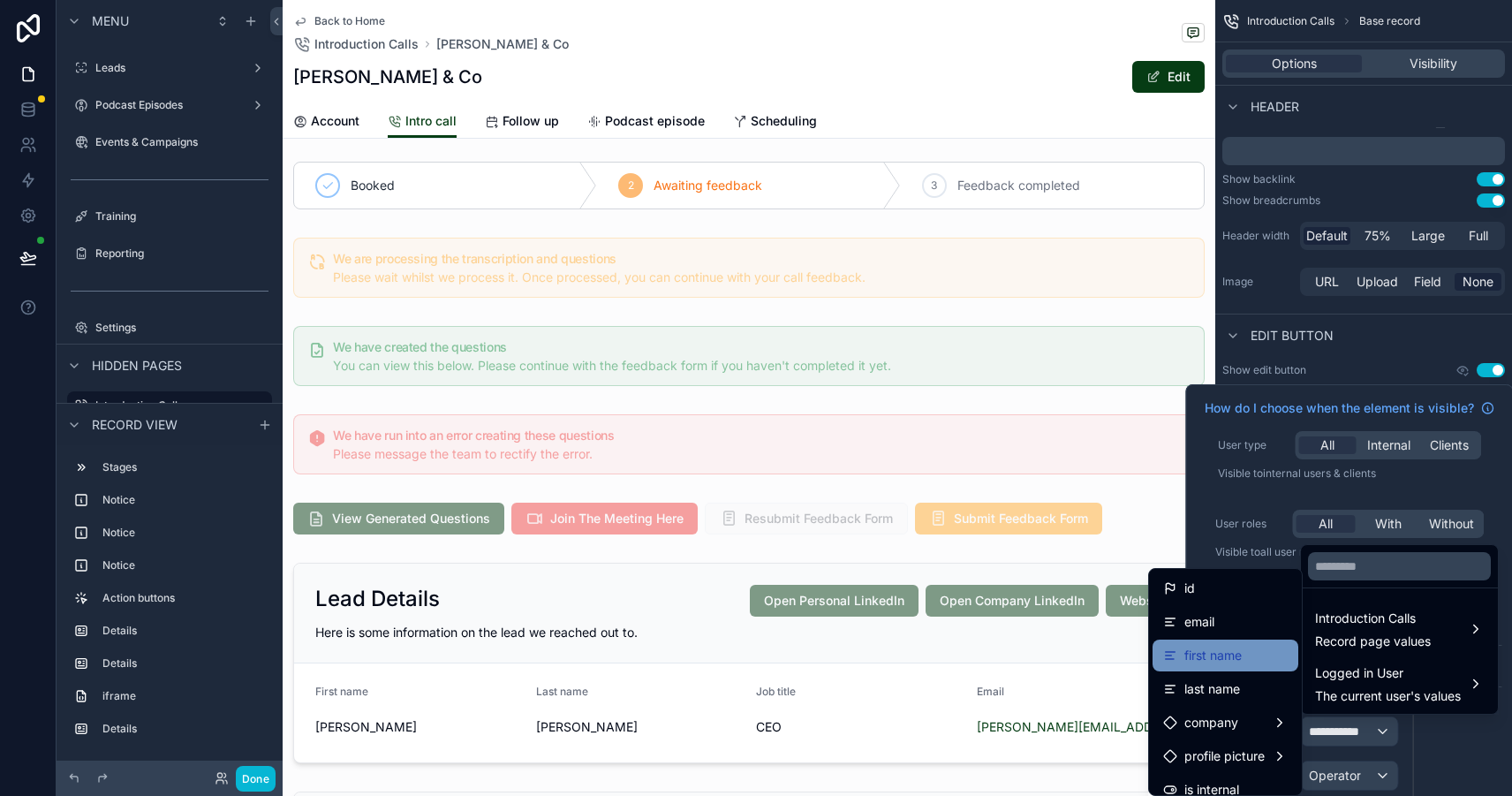
click at [1242, 649] on div "first name" at bounding box center [1225, 655] width 124 height 21
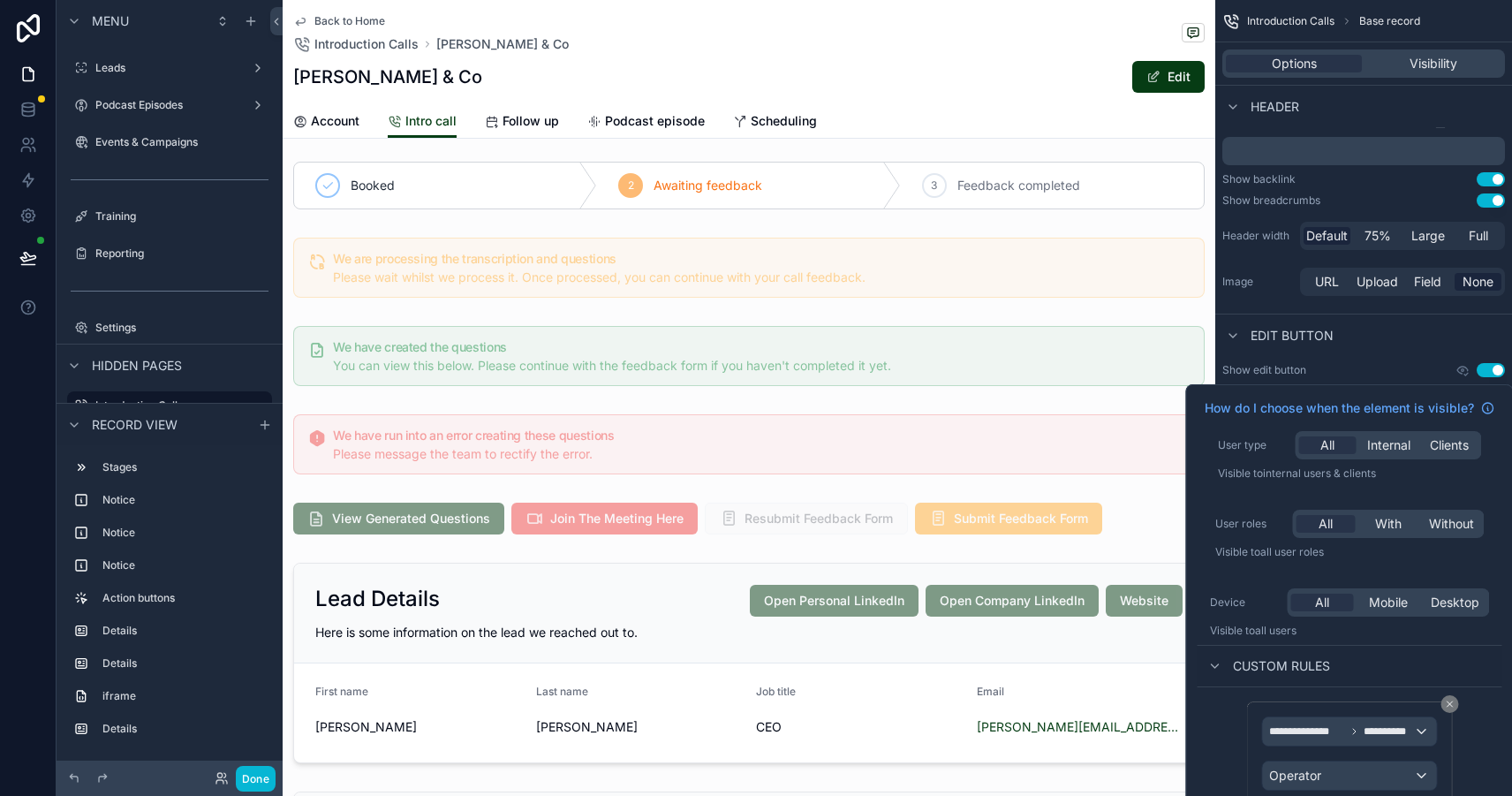
click at [1354, 759] on div "**********" at bounding box center [1349, 774] width 176 height 116
click at [1354, 770] on div "Operator" at bounding box center [1348, 775] width 174 height 28
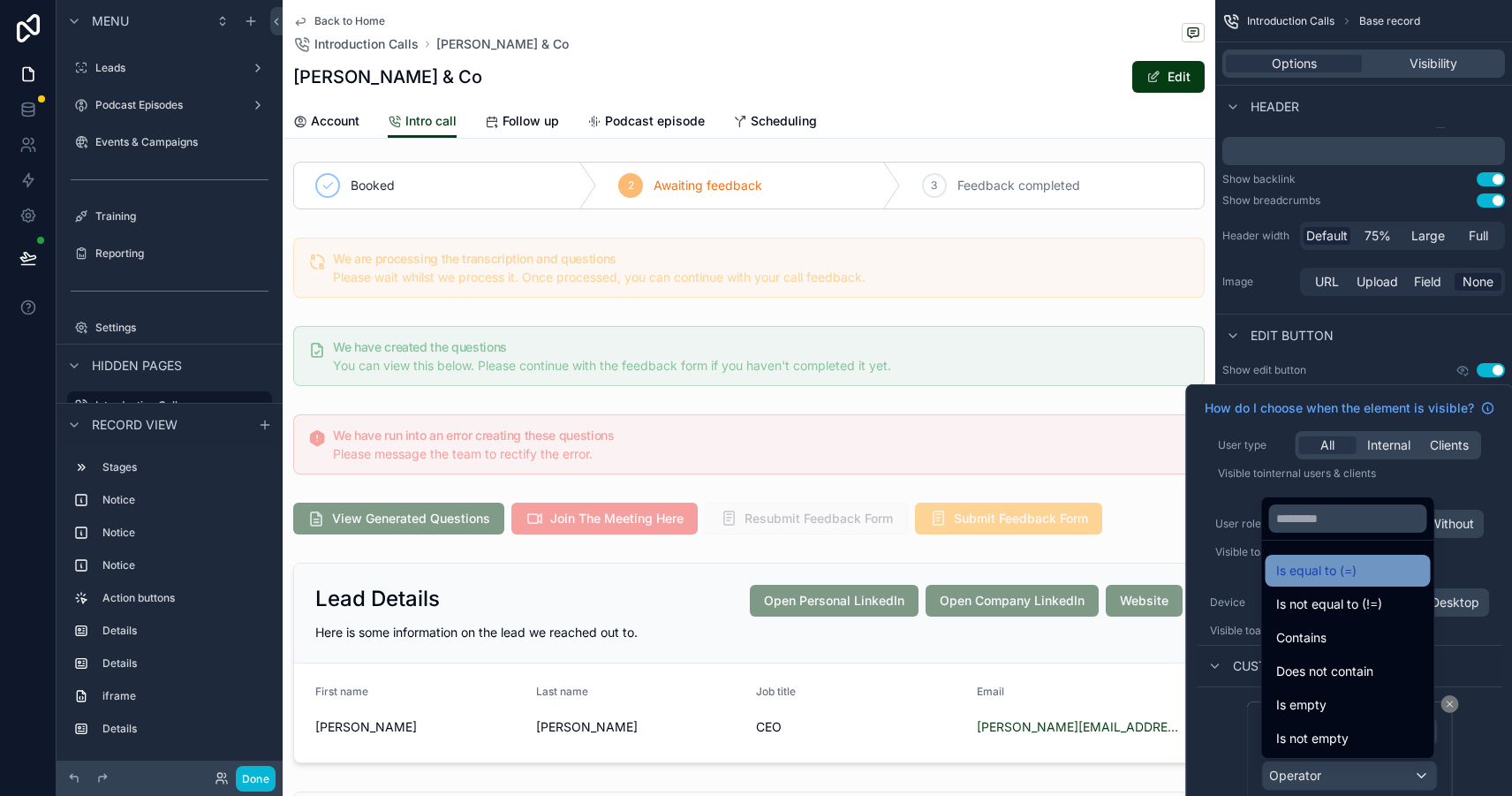
click at [1365, 560] on div "Is equal to (=)" at bounding box center [1348, 570] width 144 height 21
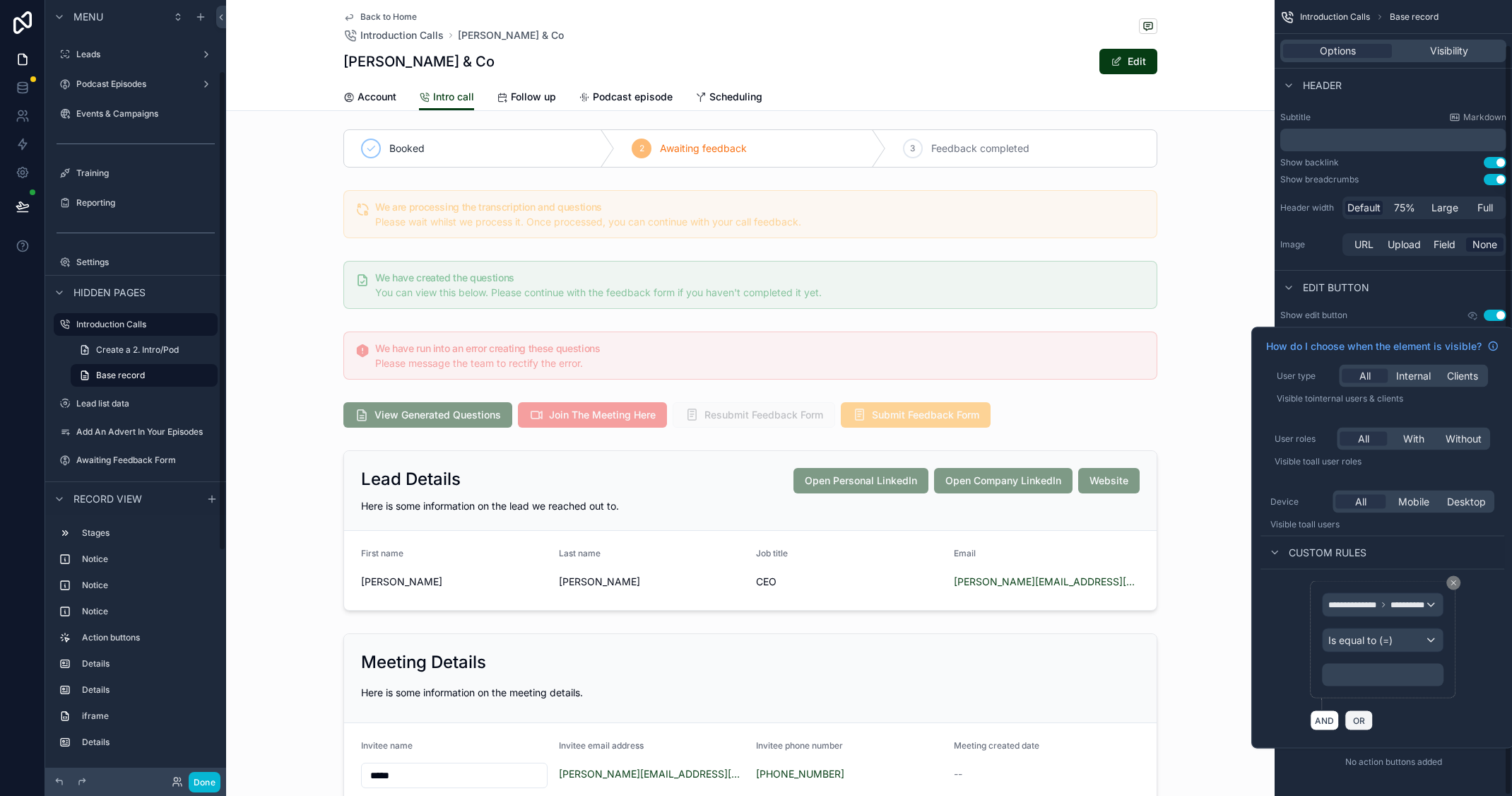
click at [1209, 636] on button "OR" at bounding box center [1360, 720] width 29 height 21
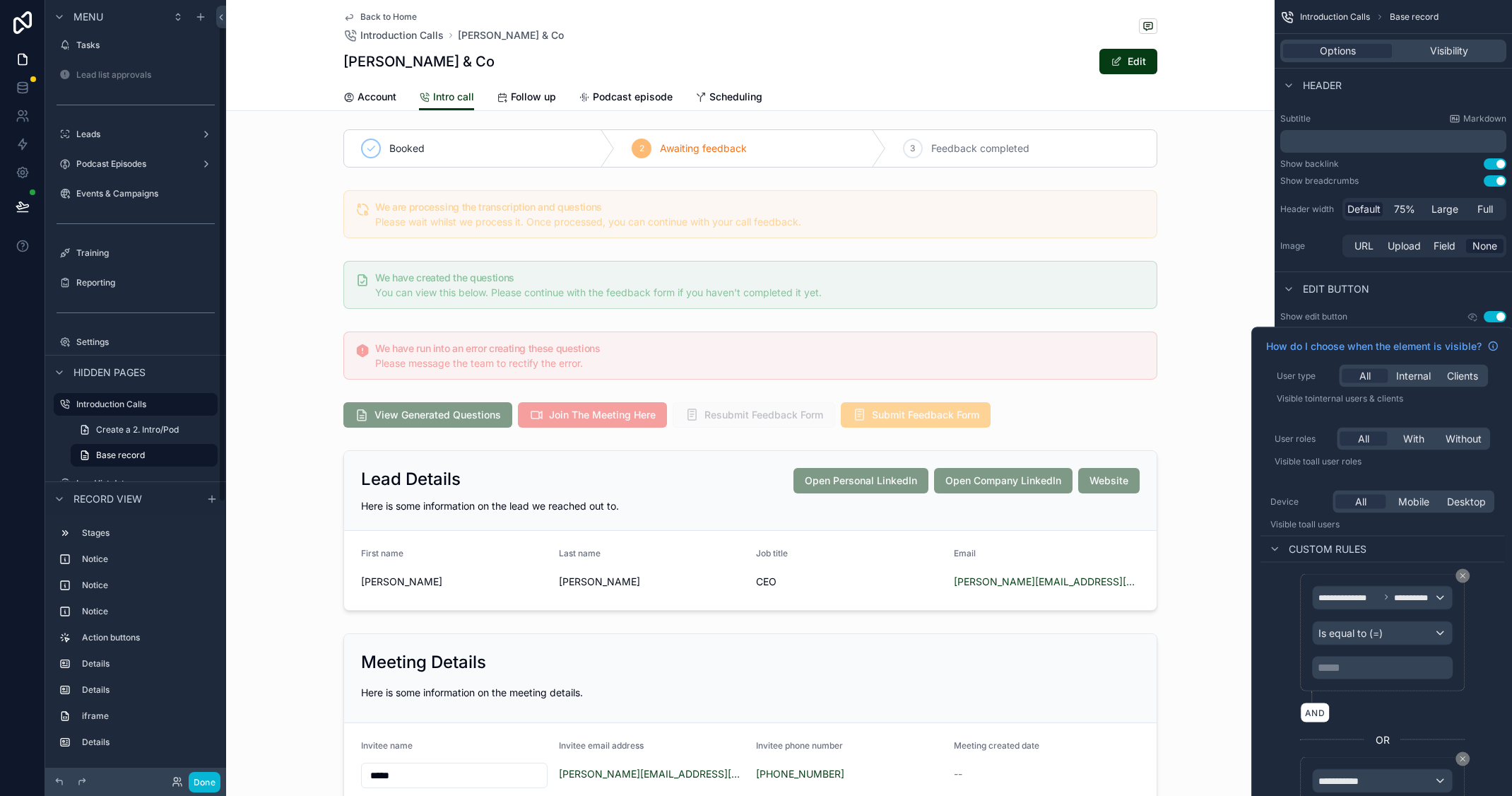
click at [1209, 636] on p "***** ﻿" at bounding box center [1384, 667] width 132 height 17
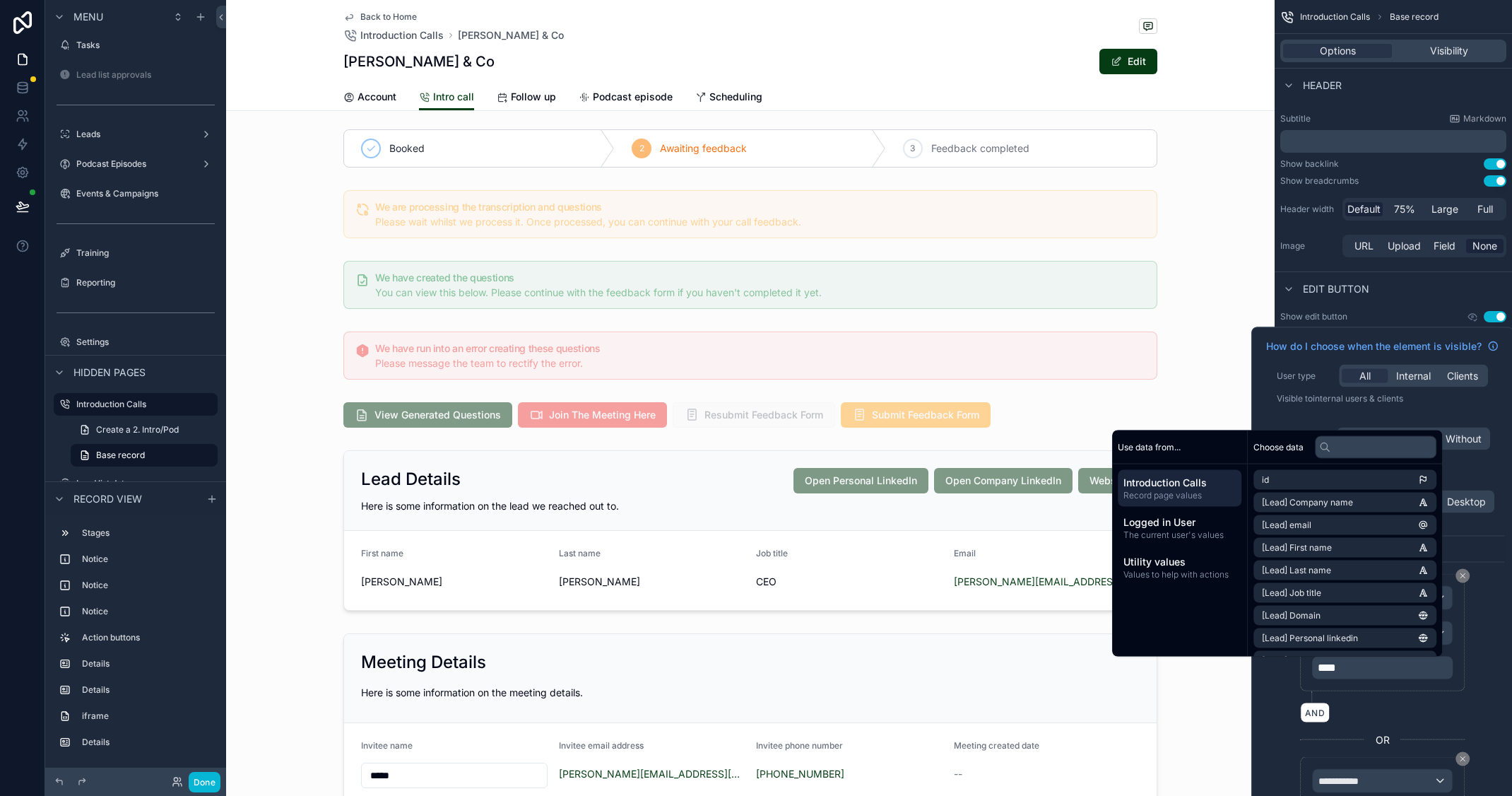
click at [1209, 636] on button at bounding box center [1463, 759] width 14 height 14
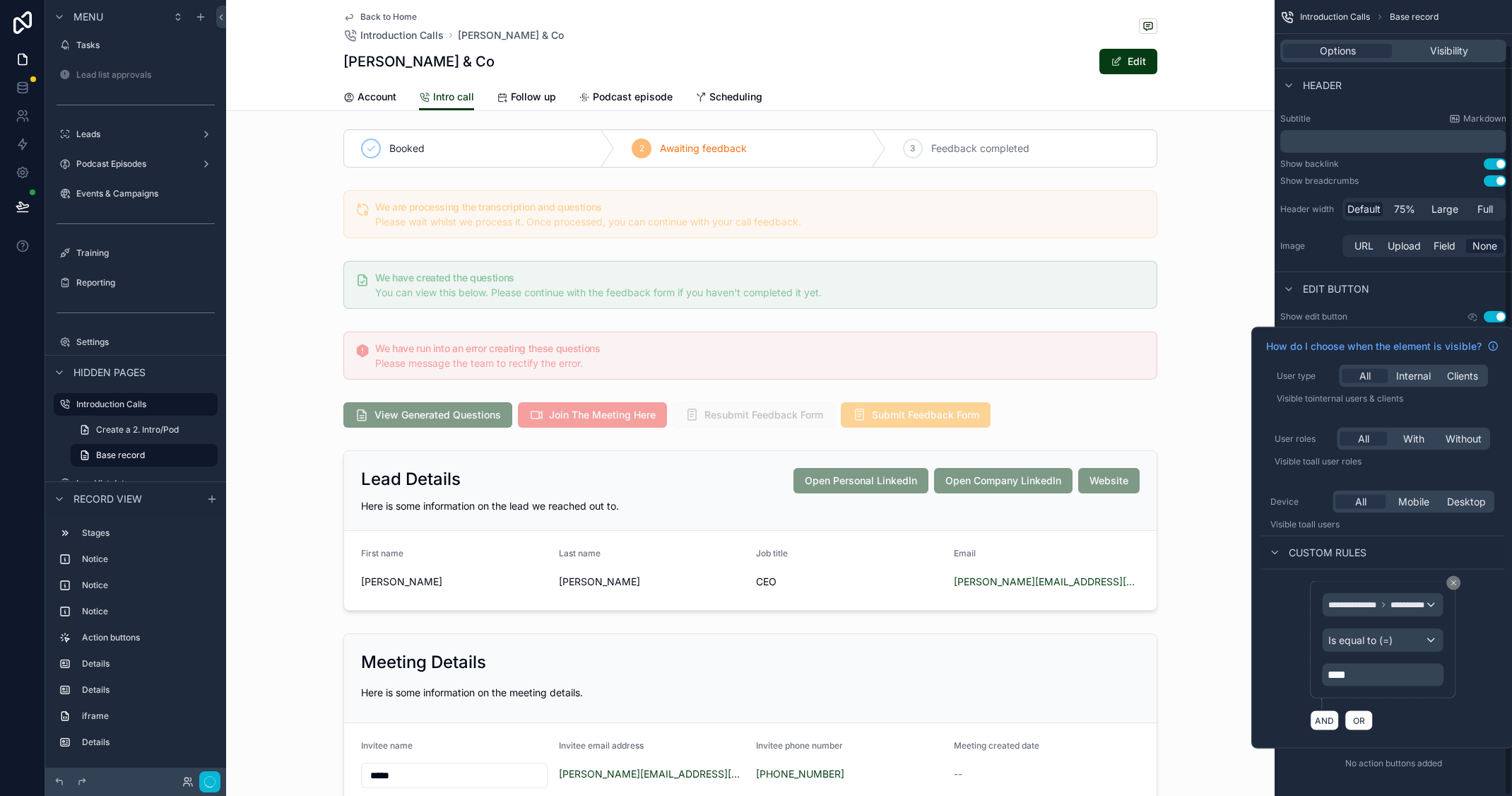
click at [1209, 636] on div "No action buttons added" at bounding box center [1394, 763] width 238 height 22
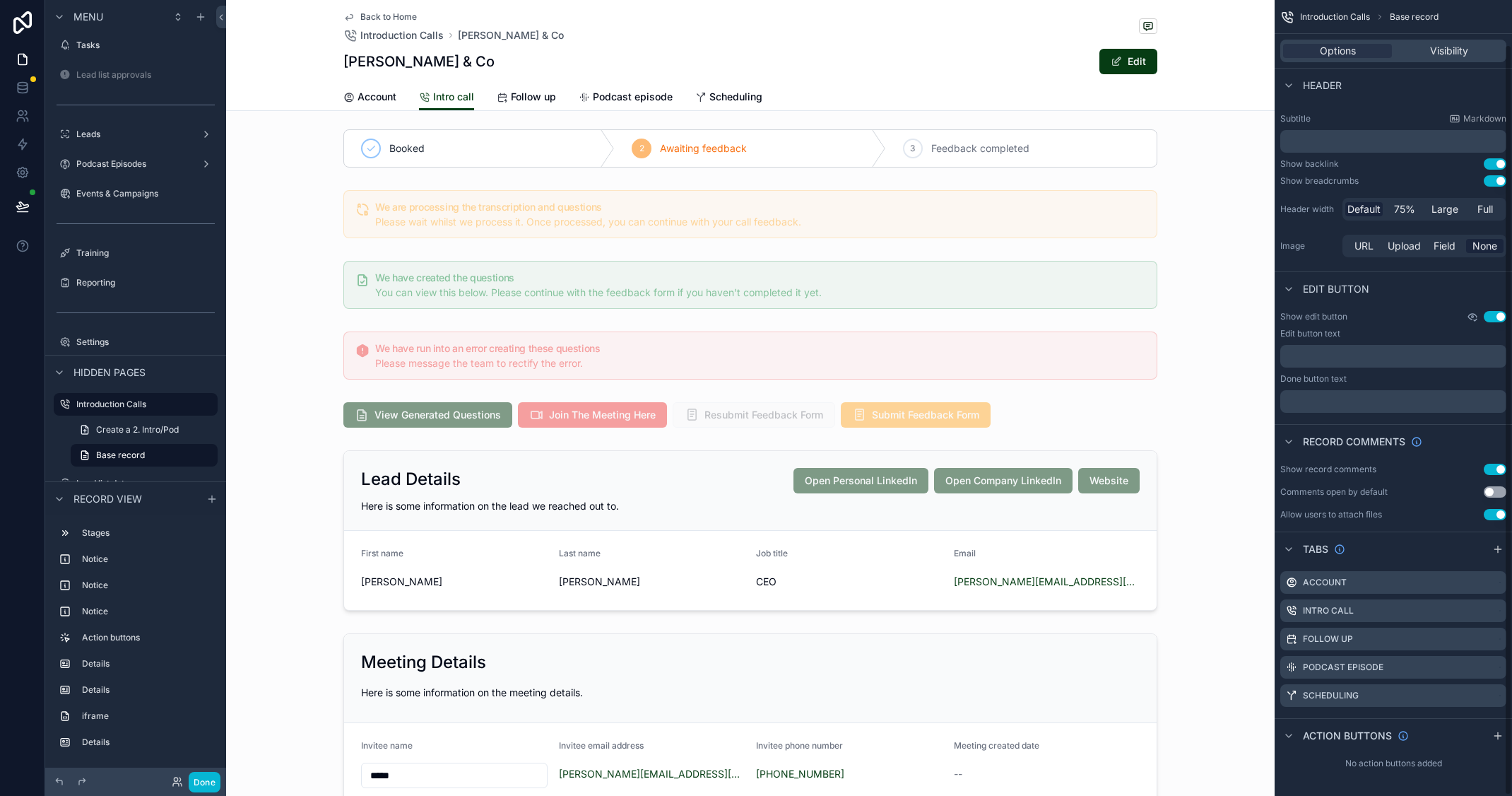
click at [1209, 315] on icon "scrollable content" at bounding box center [1473, 316] width 11 height 11
click at [1209, 636] on div "Introduction Calls Base record Options Visibility Header Title [Lead] Company n…" at bounding box center [1394, 375] width 238 height 844
click at [193, 636] on button "Done" at bounding box center [204, 782] width 32 height 21
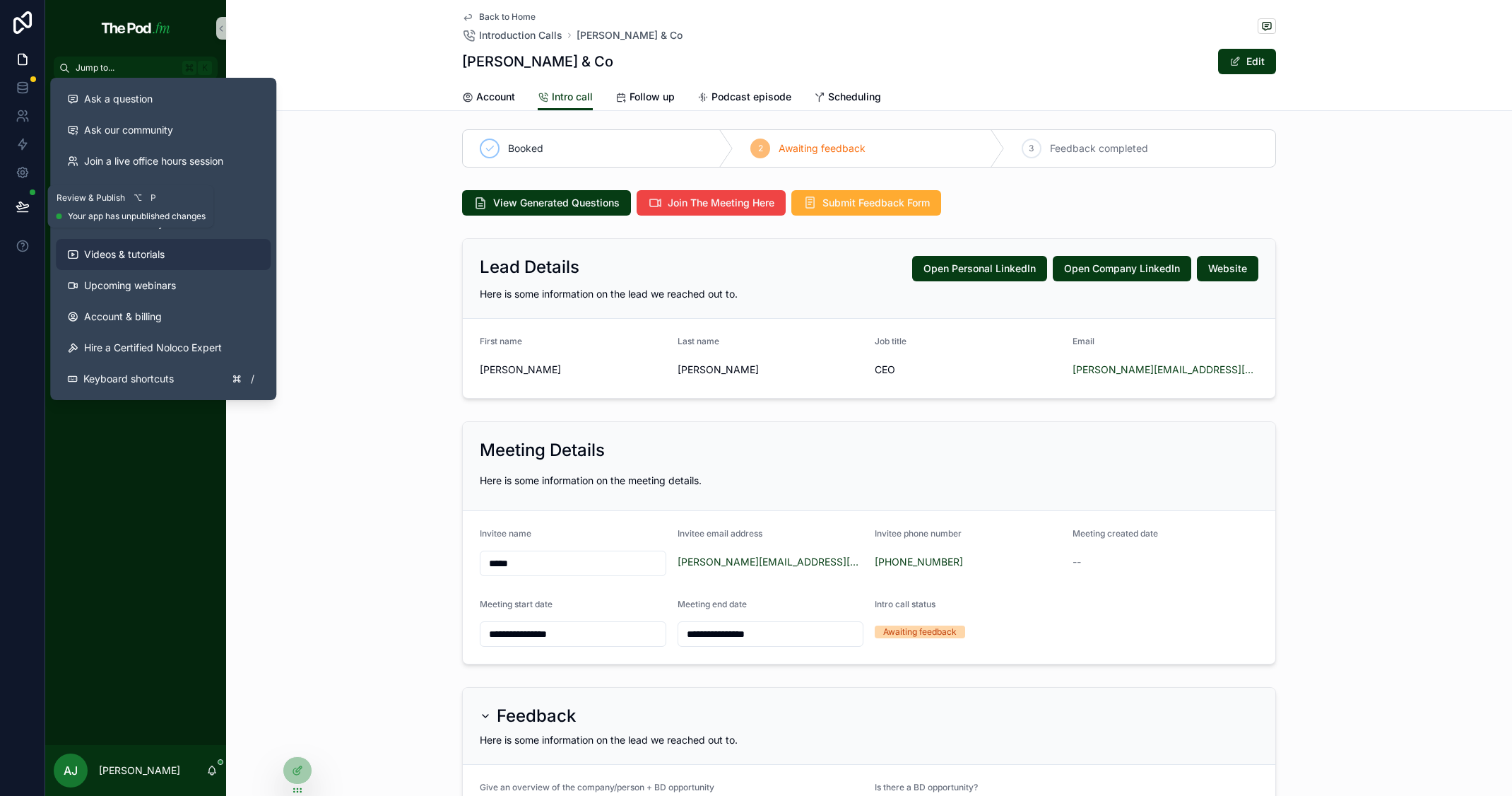
click at [24, 203] on icon at bounding box center [23, 207] width 14 height 14
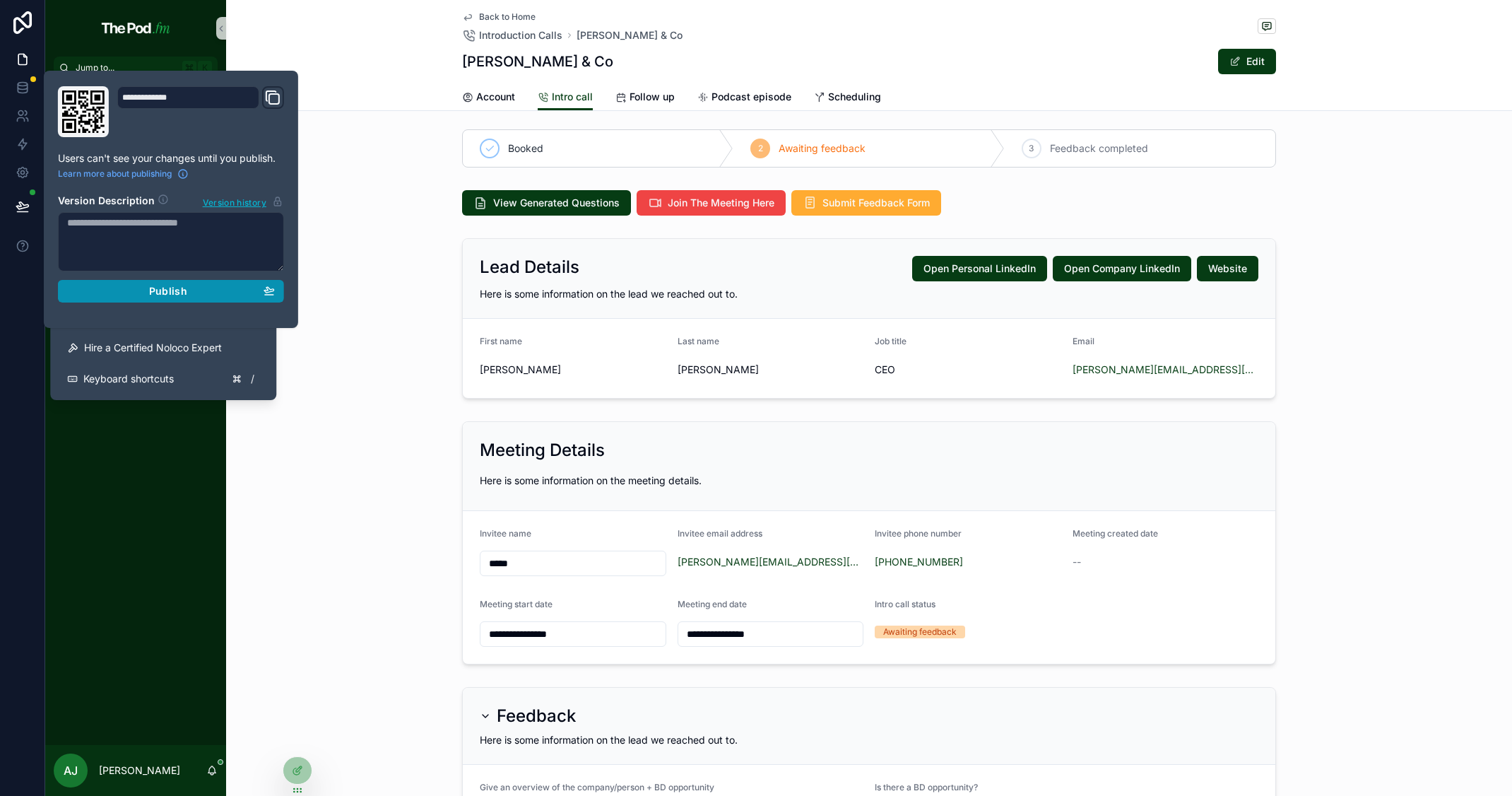
click at [187, 289] on div "Publish" at bounding box center [170, 291] width 207 height 13
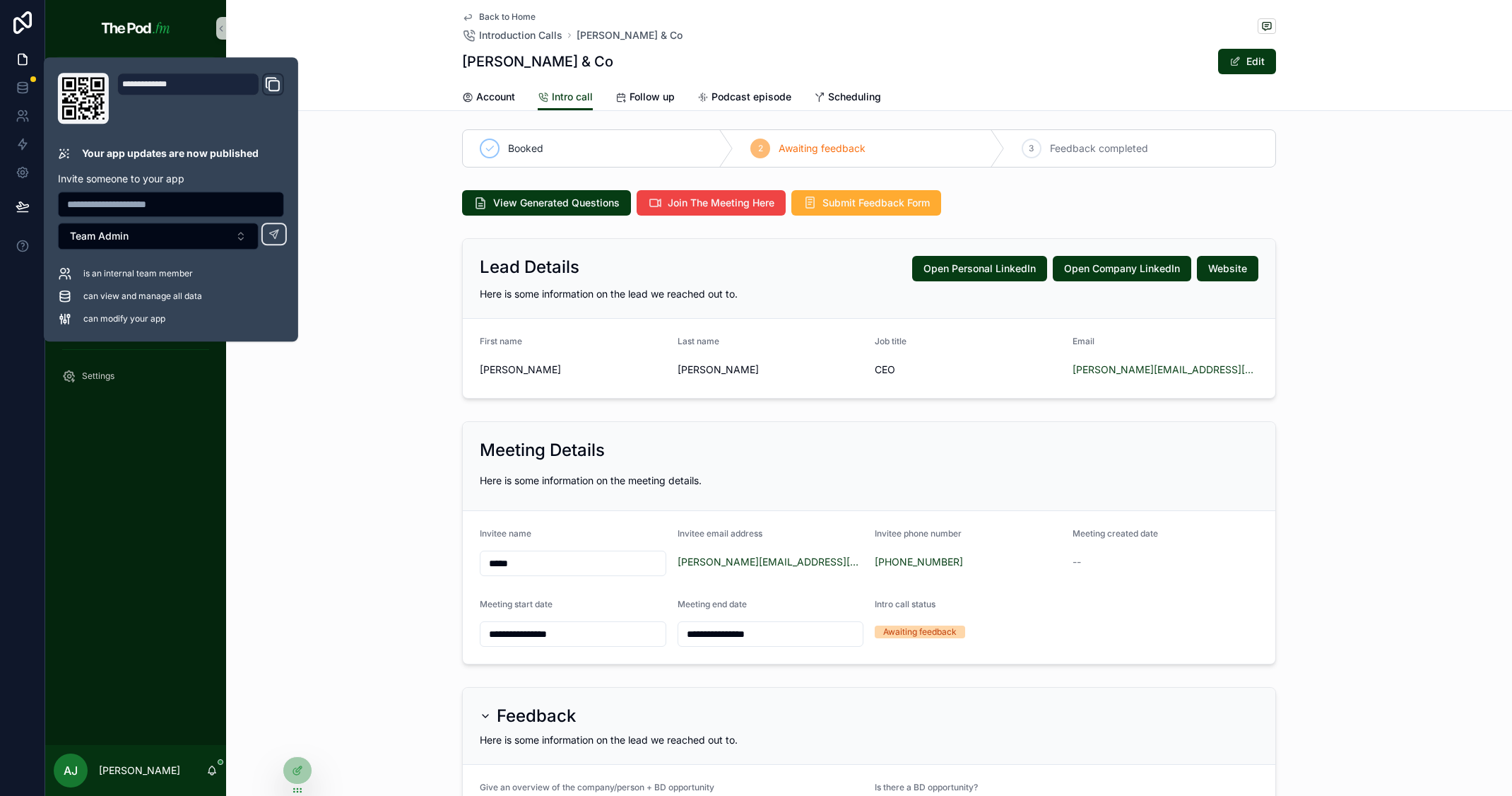
click at [449, 410] on div "**********" at bounding box center [869, 634] width 1286 height 1019
